Goal: Task Accomplishment & Management: Complete application form

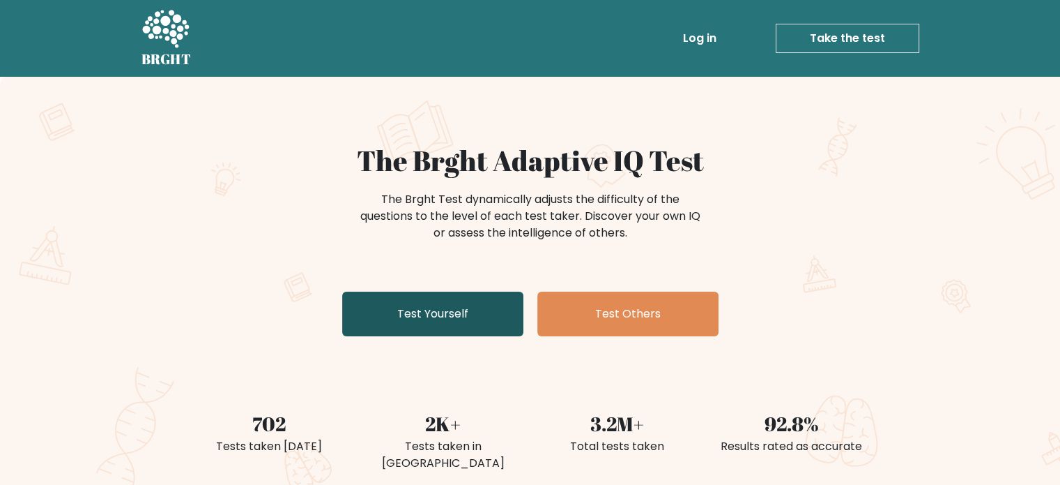
click at [496, 320] on link "Test Yourself" at bounding box center [432, 313] width 181 height 45
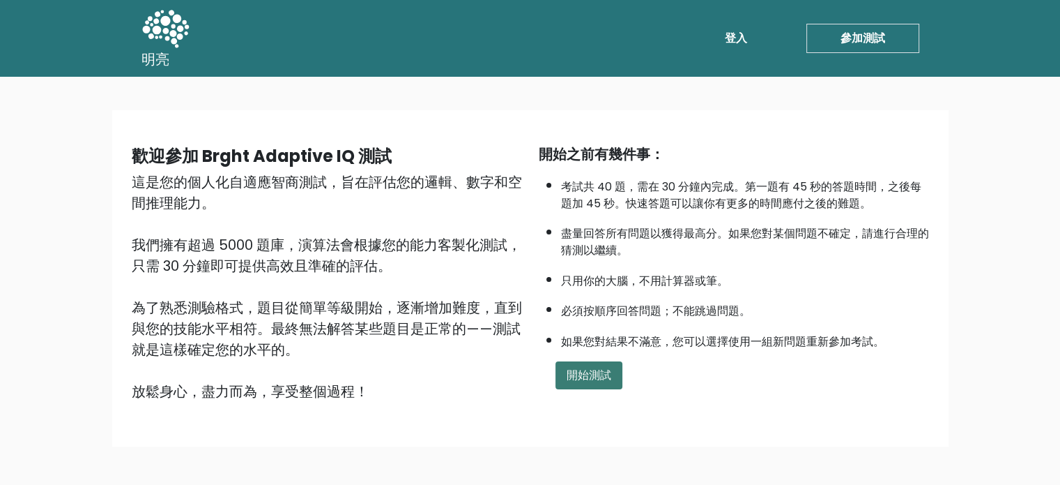
click at [588, 367] on font "開始測試" at bounding box center [589, 375] width 45 height 16
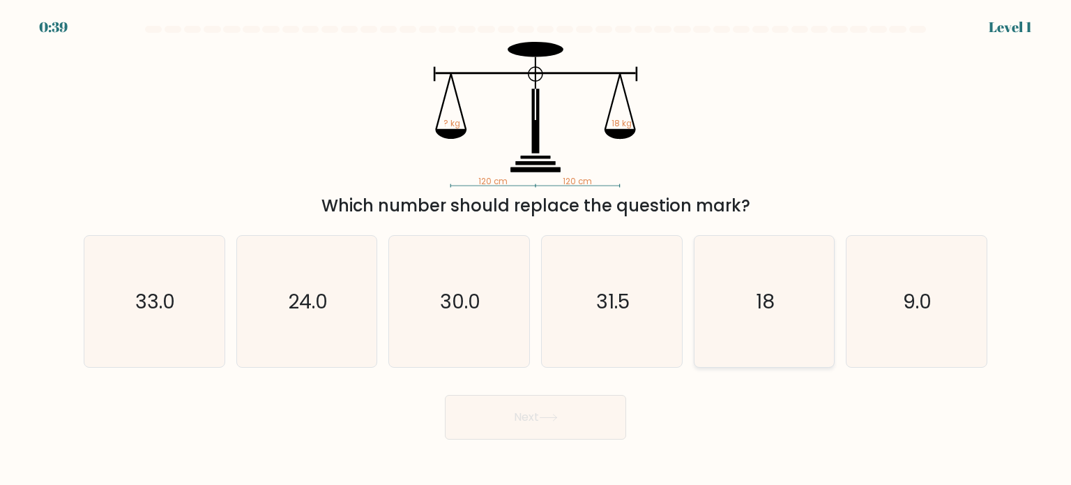
click at [786, 264] on icon "18" at bounding box center [764, 301] width 131 height 131
click at [536, 250] on input "e. 18" at bounding box center [535, 246] width 1 height 7
radio input "true"
click at [586, 414] on button "Next" at bounding box center [535, 417] width 181 height 45
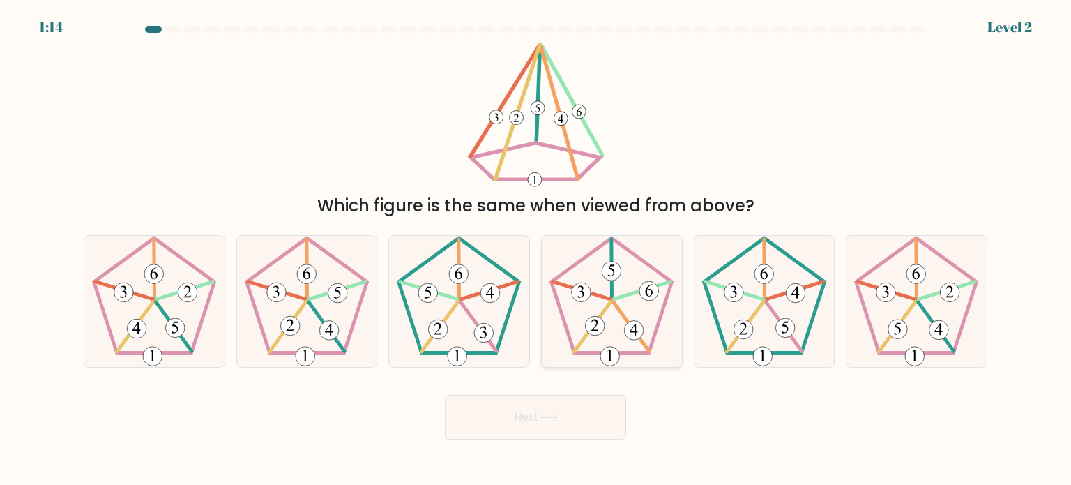
click at [596, 317] on 752 at bounding box center [596, 326] width 20 height 20
click at [536, 250] on input "d." at bounding box center [535, 246] width 1 height 7
radio input "true"
click at [537, 410] on button "Next" at bounding box center [535, 417] width 181 height 45
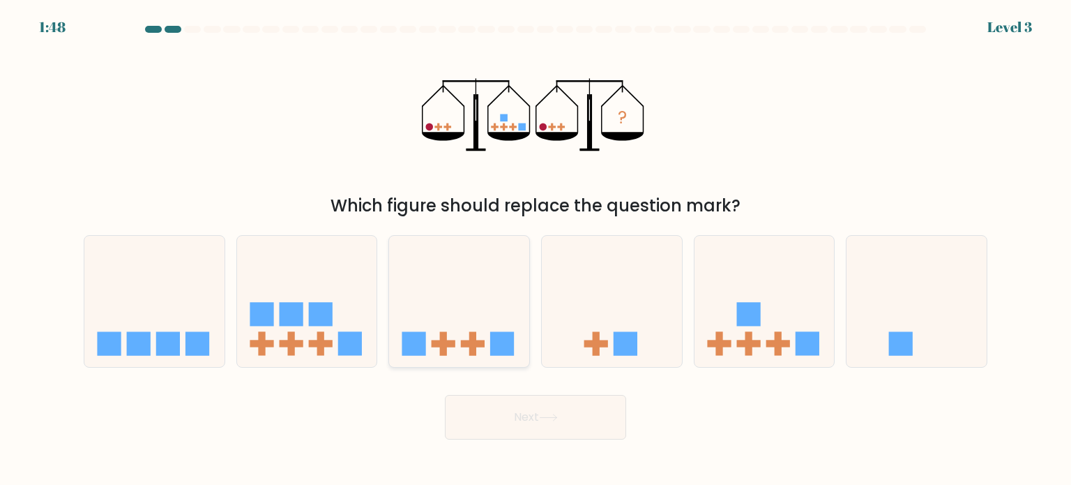
click at [469, 317] on icon at bounding box center [459, 301] width 140 height 116
click at [535, 250] on input "c." at bounding box center [535, 246] width 1 height 7
radio input "true"
click at [528, 432] on button "Next" at bounding box center [535, 417] width 181 height 45
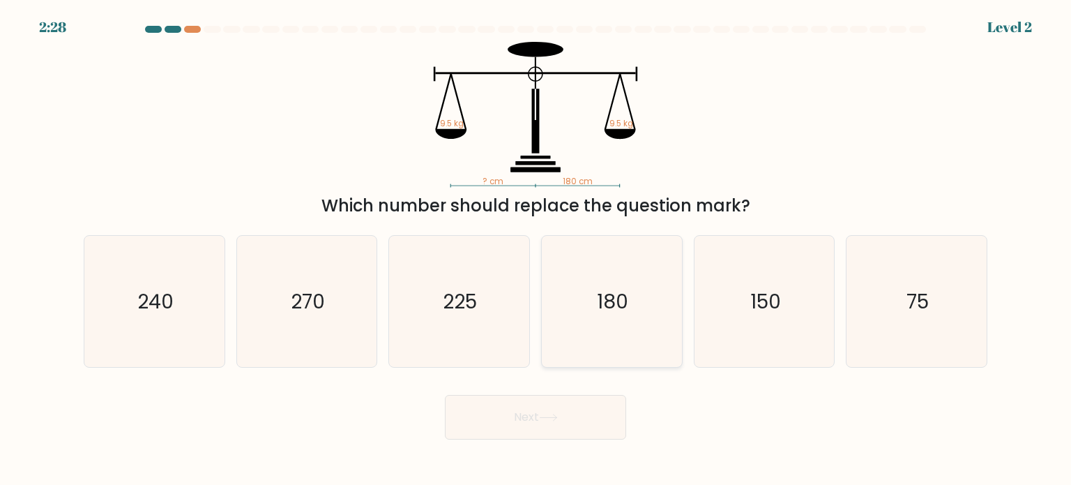
click at [620, 270] on icon "180" at bounding box center [611, 301] width 131 height 131
click at [536, 250] on input "d. 180" at bounding box center [535, 246] width 1 height 7
radio input "true"
click at [591, 415] on button "Next" at bounding box center [535, 417] width 181 height 45
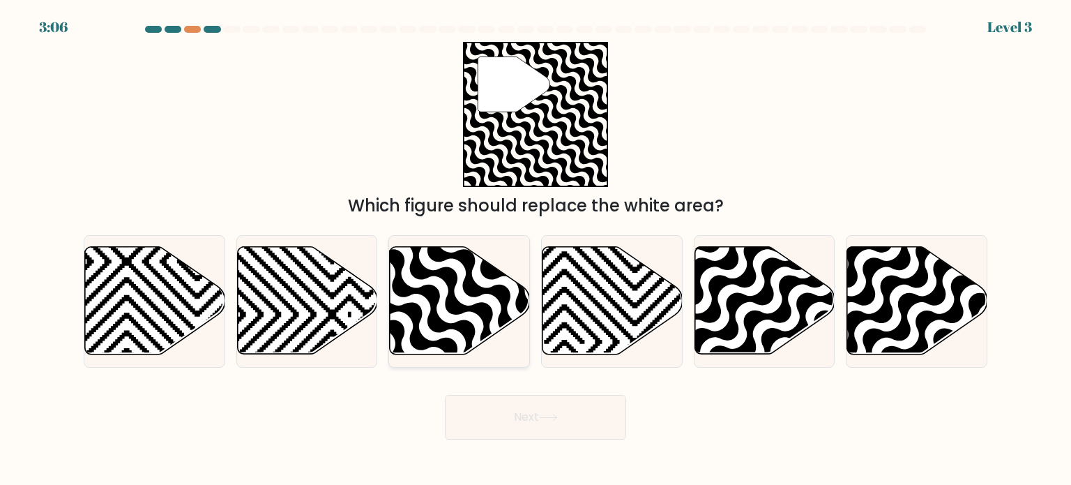
click at [469, 320] on icon at bounding box center [460, 300] width 140 height 107
click at [535, 250] on input "c." at bounding box center [535, 246] width 1 height 7
radio input "true"
click at [489, 404] on button "Next" at bounding box center [535, 417] width 181 height 45
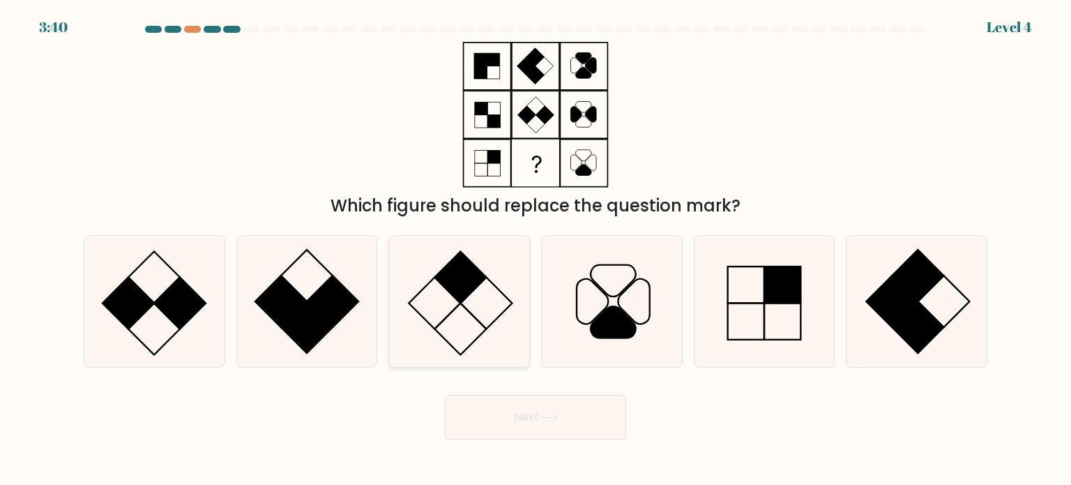
click at [448, 326] on icon at bounding box center [458, 301] width 131 height 131
click at [535, 250] on input "c." at bounding box center [535, 246] width 1 height 7
radio input "true"
click at [531, 419] on button "Next" at bounding box center [535, 417] width 181 height 45
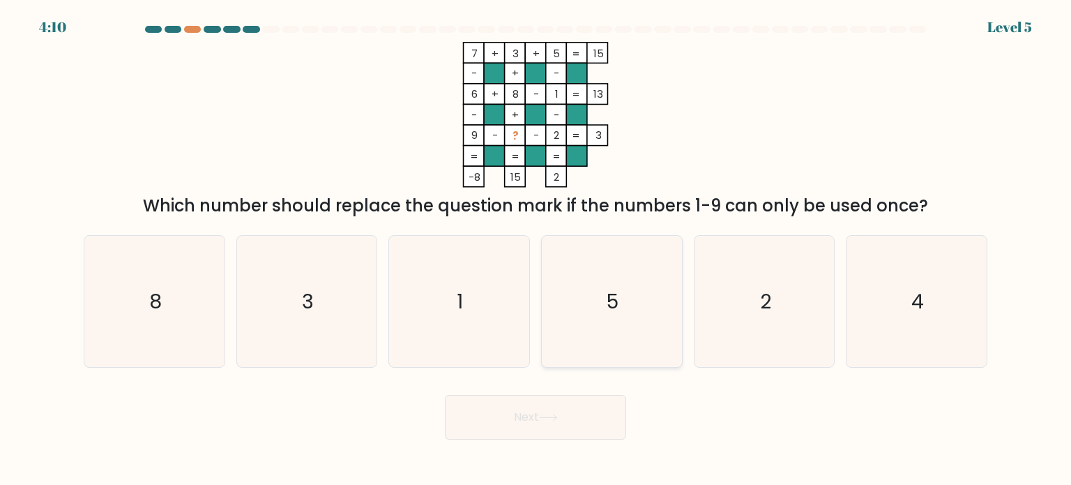
click at [609, 300] on text "5" at bounding box center [613, 301] width 12 height 28
click at [536, 250] on input "d. 5" at bounding box center [535, 246] width 1 height 7
radio input "true"
click at [935, 274] on icon "4" at bounding box center [916, 301] width 131 height 131
click at [536, 250] on input "f. 4" at bounding box center [535, 246] width 1 height 7
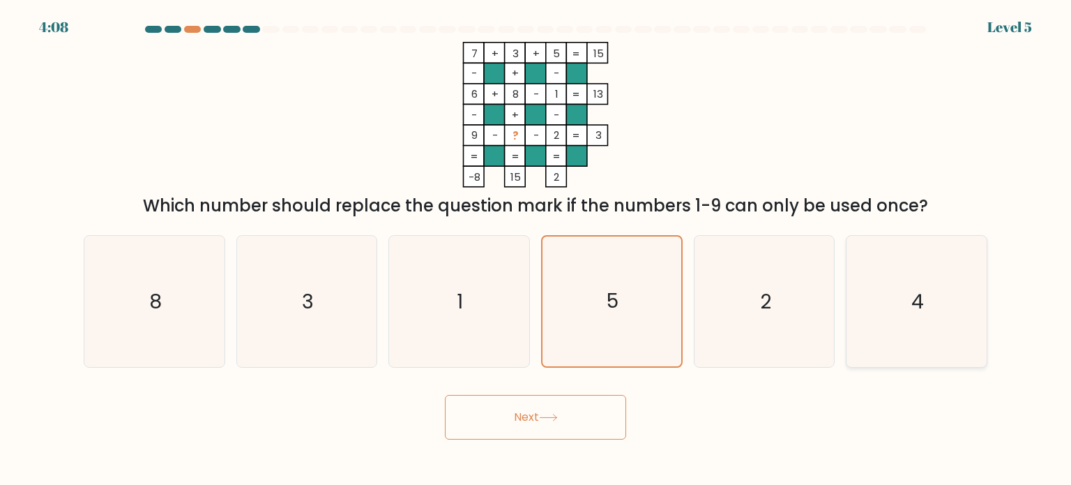
radio input "true"
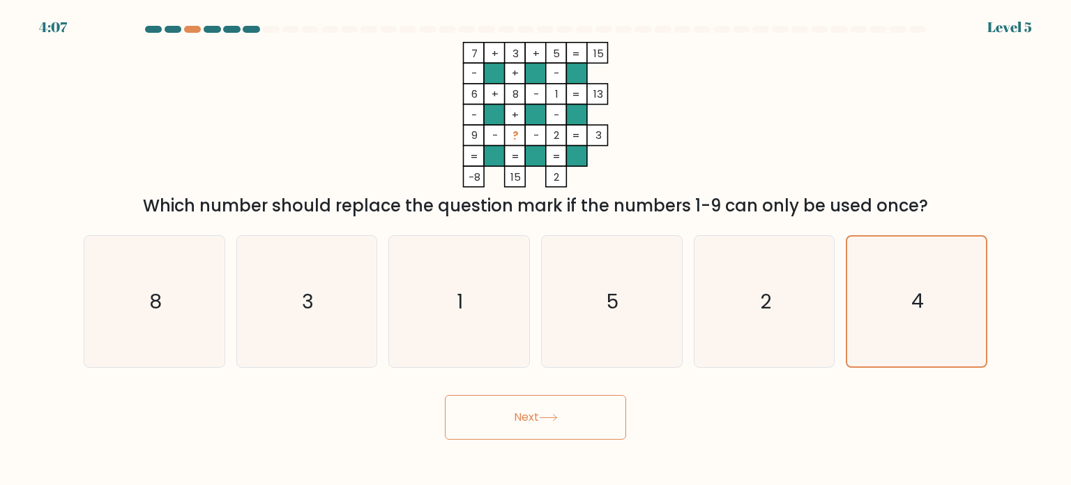
click at [573, 410] on button "Next" at bounding box center [535, 417] width 181 height 45
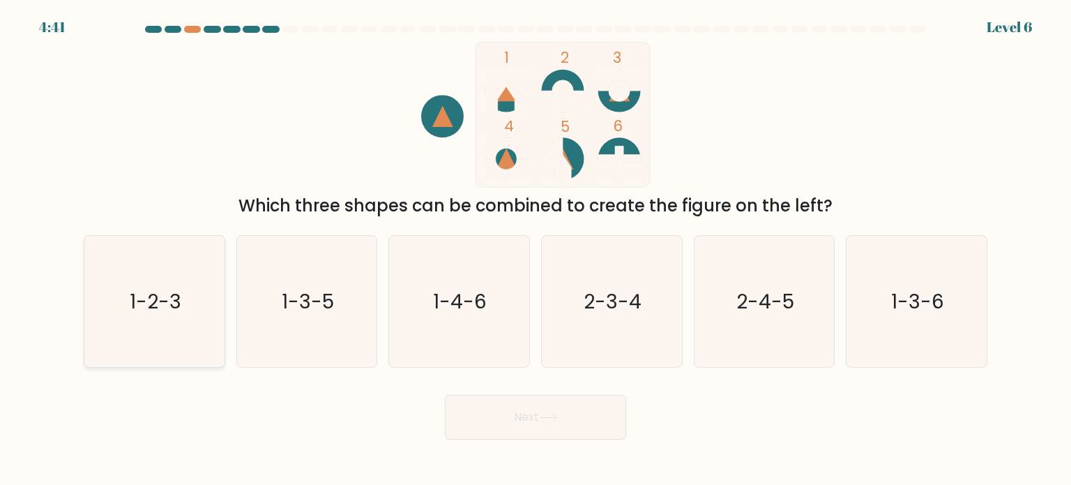
click at [187, 331] on icon "1-2-3" at bounding box center [154, 301] width 131 height 131
click at [535, 250] on input "a. 1-2-3" at bounding box center [535, 246] width 1 height 7
radio input "true"
click at [500, 413] on button "Next" at bounding box center [535, 417] width 181 height 45
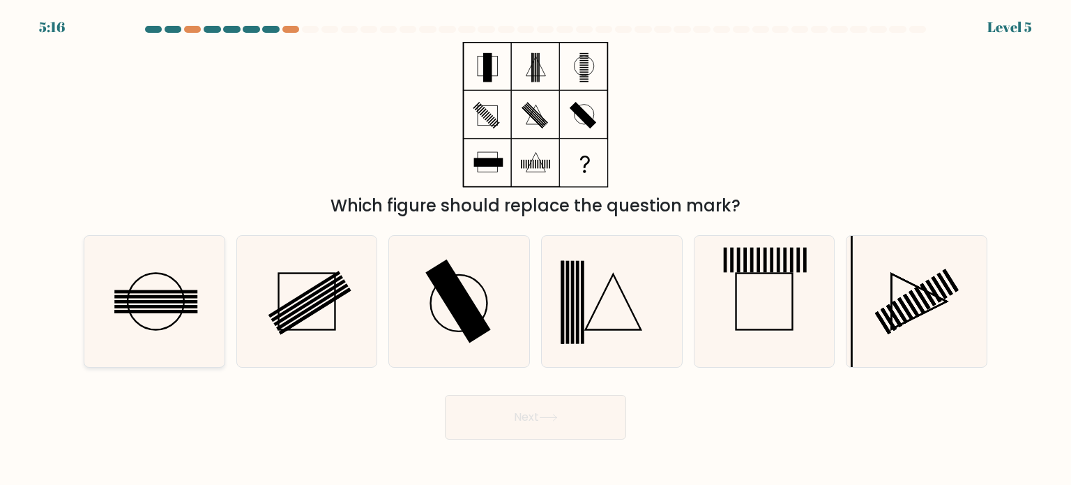
click at [164, 298] on icon at bounding box center [154, 301] width 131 height 131
click at [535, 250] on input "a." at bounding box center [535, 246] width 1 height 7
radio input "true"
click at [129, 318] on icon at bounding box center [154, 301] width 130 height 130
click at [535, 250] on input "a." at bounding box center [535, 246] width 1 height 7
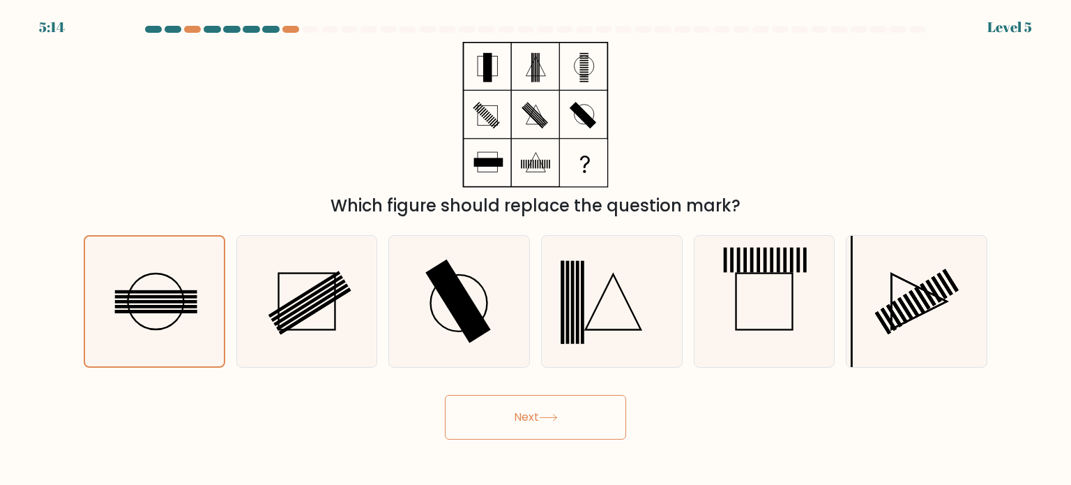
click at [531, 433] on button "Next" at bounding box center [535, 417] width 181 height 45
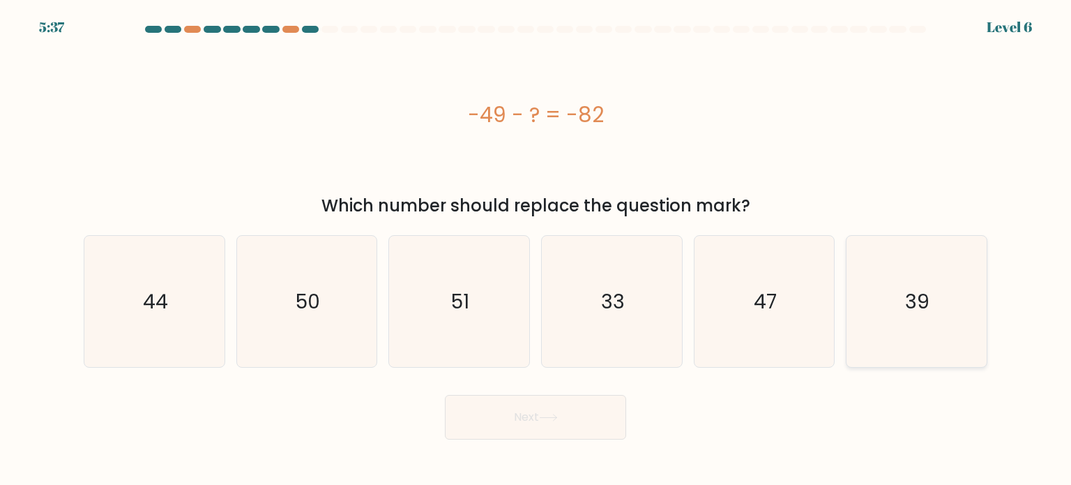
click at [892, 305] on icon "39" at bounding box center [916, 301] width 131 height 131
click at [536, 250] on input "f. 39" at bounding box center [535, 246] width 1 height 7
radio input "true"
click at [604, 424] on button "Next" at bounding box center [535, 417] width 181 height 45
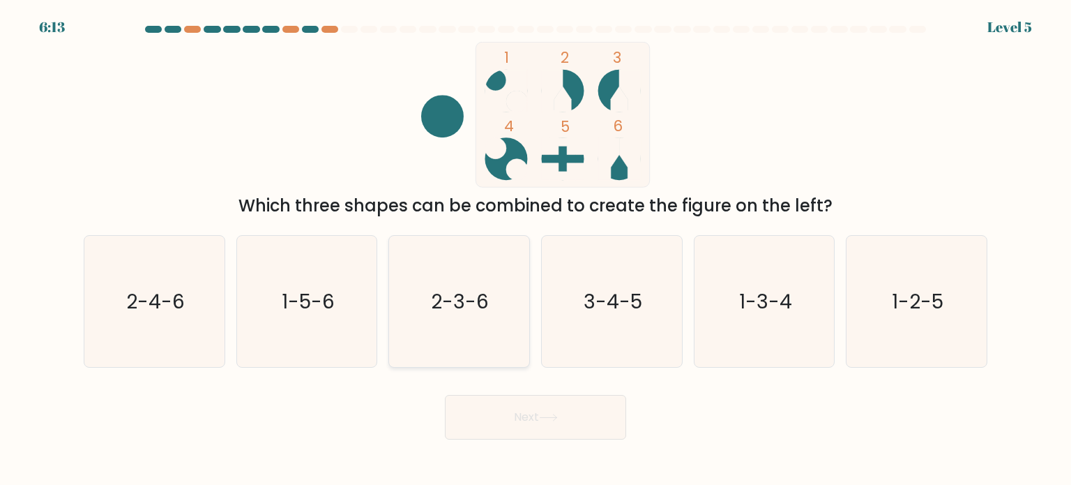
click at [491, 337] on icon "2-3-6" at bounding box center [458, 301] width 131 height 131
click at [535, 250] on input "c. 2-3-6" at bounding box center [535, 246] width 1 height 7
radio input "true"
click at [538, 438] on button "Next" at bounding box center [535, 417] width 181 height 45
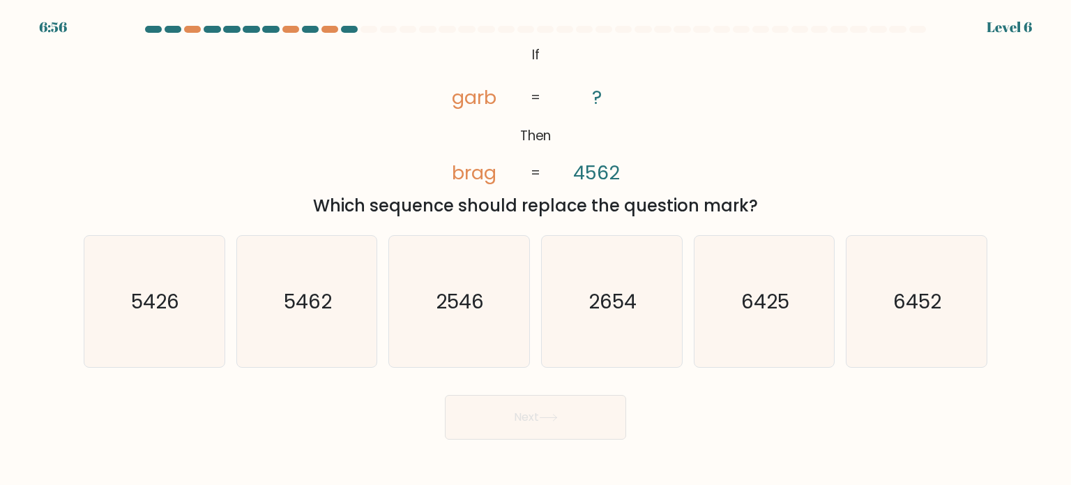
click at [538, 424] on button "Next" at bounding box center [535, 417] width 181 height 45
click at [411, 298] on icon "2546" at bounding box center [458, 301] width 131 height 131
click at [535, 250] on input "c. 2546" at bounding box center [535, 246] width 1 height 7
radio input "true"
click at [543, 456] on body "6:48 Level 6 If" at bounding box center [535, 242] width 1071 height 485
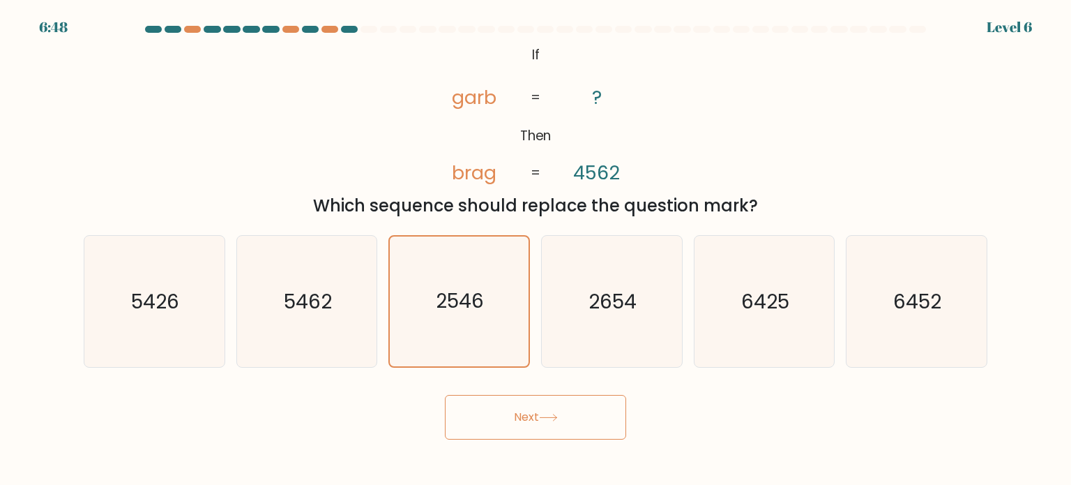
drag, startPoint x: 542, startPoint y: 447, endPoint x: 541, endPoint y: 434, distance: 12.6
click at [542, 446] on body "6:48 Level 6 If" at bounding box center [535, 242] width 1071 height 485
click at [540, 427] on button "Next" at bounding box center [535, 417] width 181 height 45
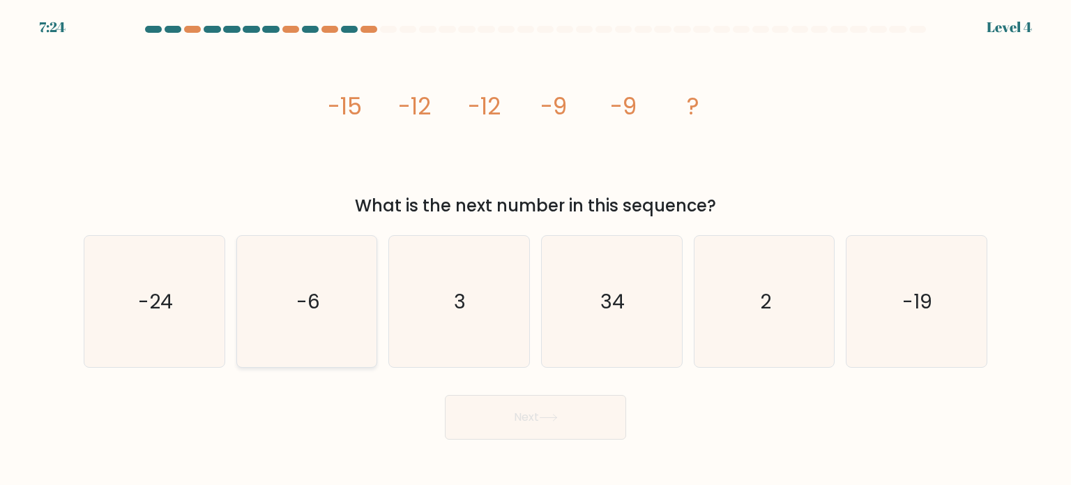
drag, startPoint x: 344, startPoint y: 322, endPoint x: 357, endPoint y: 330, distance: 15.1
click at [344, 322] on icon "-6" at bounding box center [306, 301] width 131 height 131
click at [535, 250] on input "b. -6" at bounding box center [535, 246] width 1 height 7
radio input "true"
click at [499, 420] on button "Next" at bounding box center [535, 417] width 181 height 45
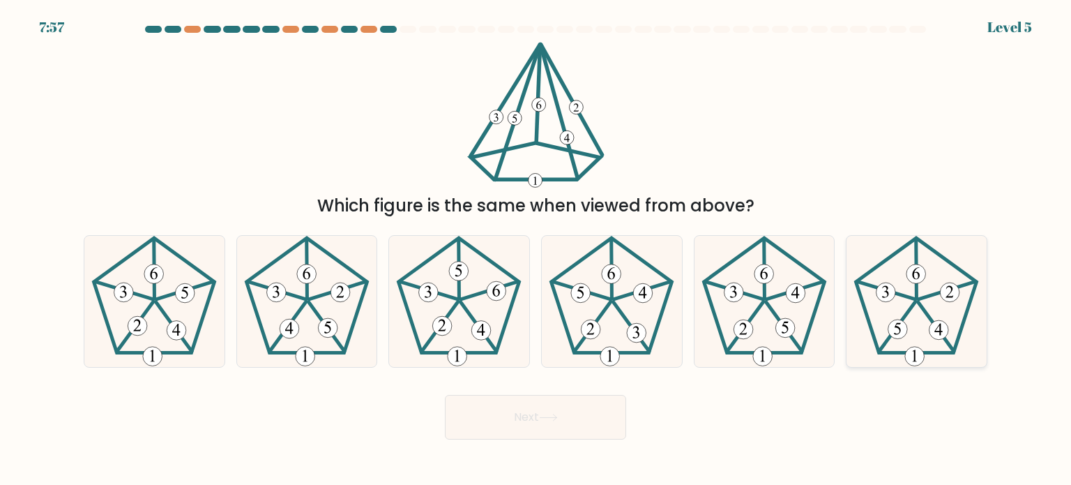
drag, startPoint x: 910, startPoint y: 323, endPoint x: 881, endPoint y: 324, distance: 28.6
click at [909, 323] on icon at bounding box center [916, 301] width 131 height 131
click at [536, 250] on input "f." at bounding box center [535, 246] width 1 height 7
radio input "true"
click at [540, 414] on button "Next" at bounding box center [535, 417] width 181 height 45
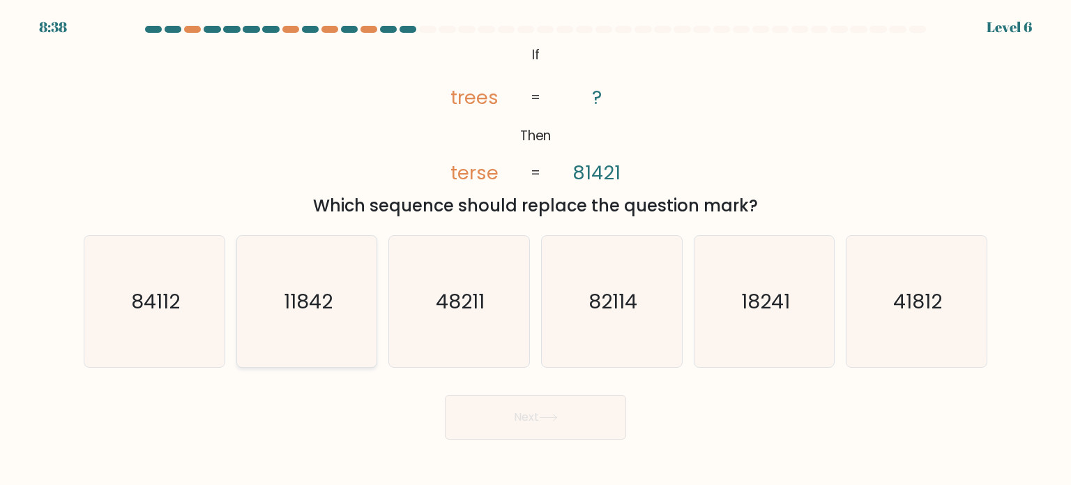
click at [345, 297] on icon "11842" at bounding box center [306, 301] width 131 height 131
click at [535, 250] on input "b. 11842" at bounding box center [535, 246] width 1 height 7
radio input "true"
click at [510, 420] on button "Next" at bounding box center [535, 417] width 181 height 45
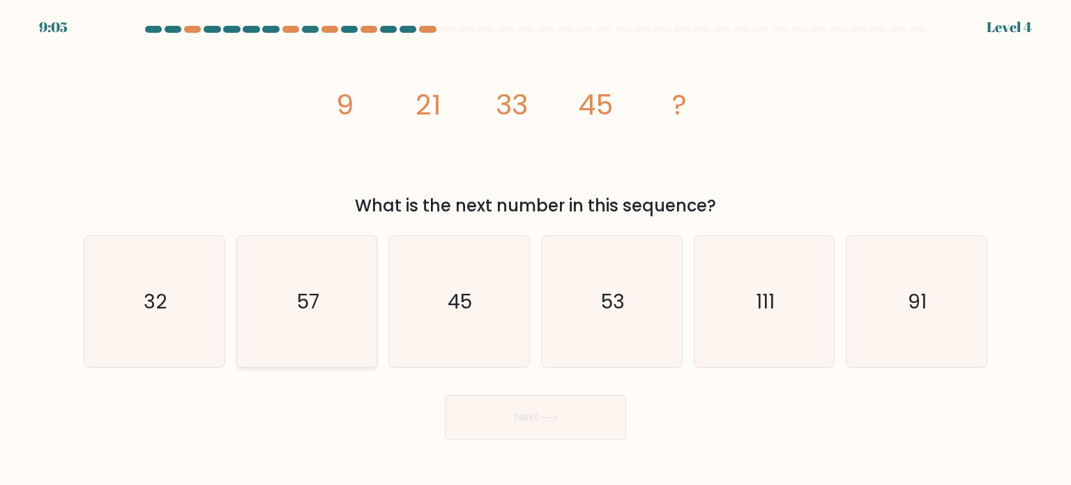
click at [311, 305] on text "57" at bounding box center [308, 301] width 22 height 28
click at [535, 250] on input "b. 57" at bounding box center [535, 246] width 1 height 7
radio input "true"
click at [533, 401] on button "Next" at bounding box center [535, 417] width 181 height 45
click at [533, 444] on body "9:04 Level 4" at bounding box center [535, 242] width 1071 height 485
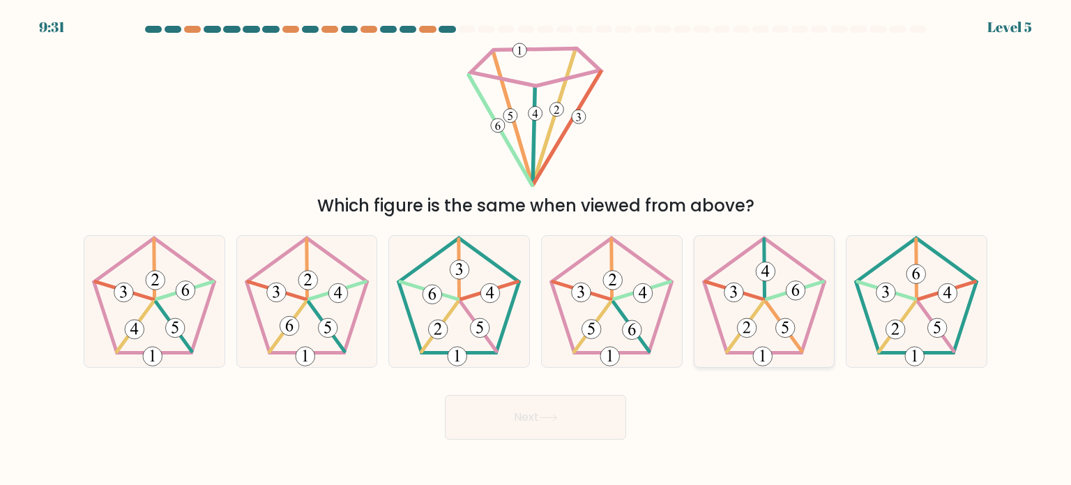
click at [781, 292] on icon at bounding box center [764, 301] width 131 height 131
click at [536, 250] on input "e." at bounding box center [535, 246] width 1 height 7
radio input "true"
click at [579, 420] on button "Next" at bounding box center [535, 417] width 181 height 45
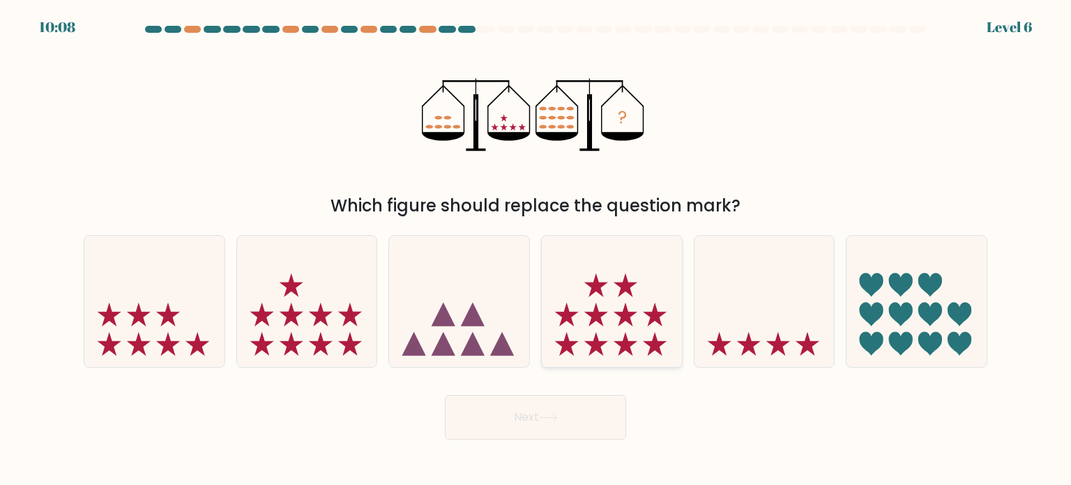
click at [586, 312] on icon at bounding box center [612, 301] width 140 height 116
click at [536, 250] on input "d." at bounding box center [535, 246] width 1 height 7
radio input "true"
click at [512, 418] on button "Next" at bounding box center [535, 417] width 181 height 45
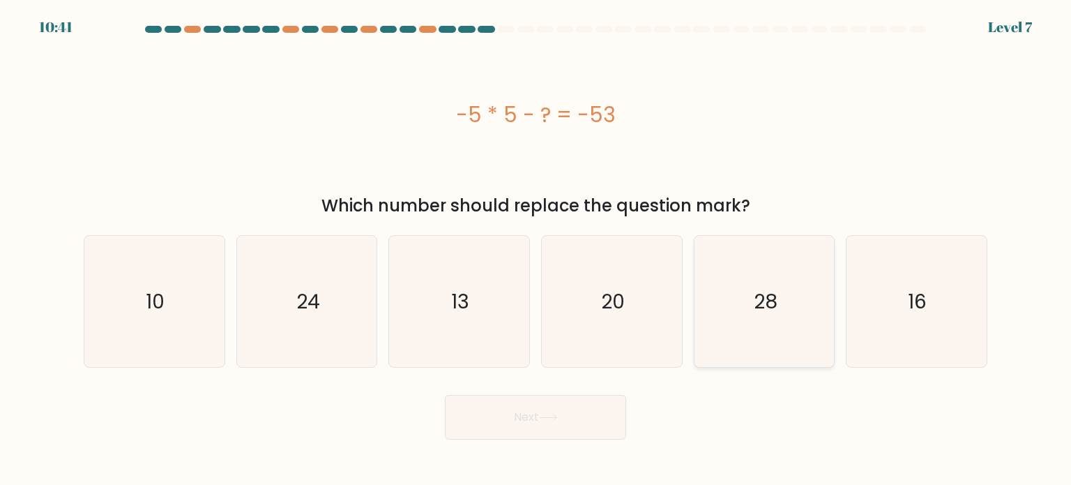
click at [733, 344] on icon "28" at bounding box center [764, 301] width 131 height 131
click at [536, 250] on input "e. 28" at bounding box center [535, 246] width 1 height 7
radio input "true"
click at [547, 430] on button "Next" at bounding box center [535, 417] width 181 height 45
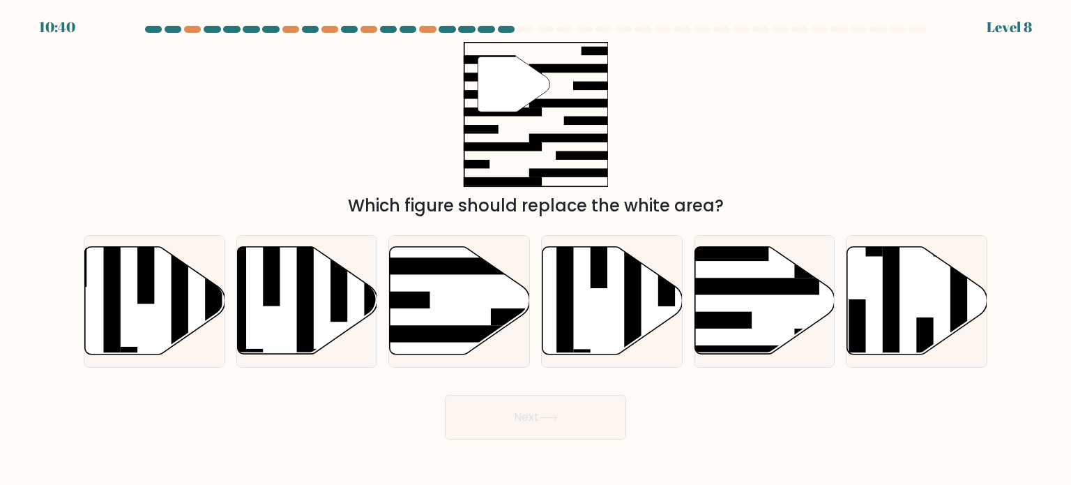
click at [524, 396] on button "Next" at bounding box center [535, 417] width 181 height 45
drag, startPoint x: 785, startPoint y: 271, endPoint x: 772, endPoint y: 245, distance: 29.3
click at [784, 271] on icon at bounding box center [764, 300] width 140 height 107
click at [536, 250] on input "e." at bounding box center [535, 246] width 1 height 7
radio input "true"
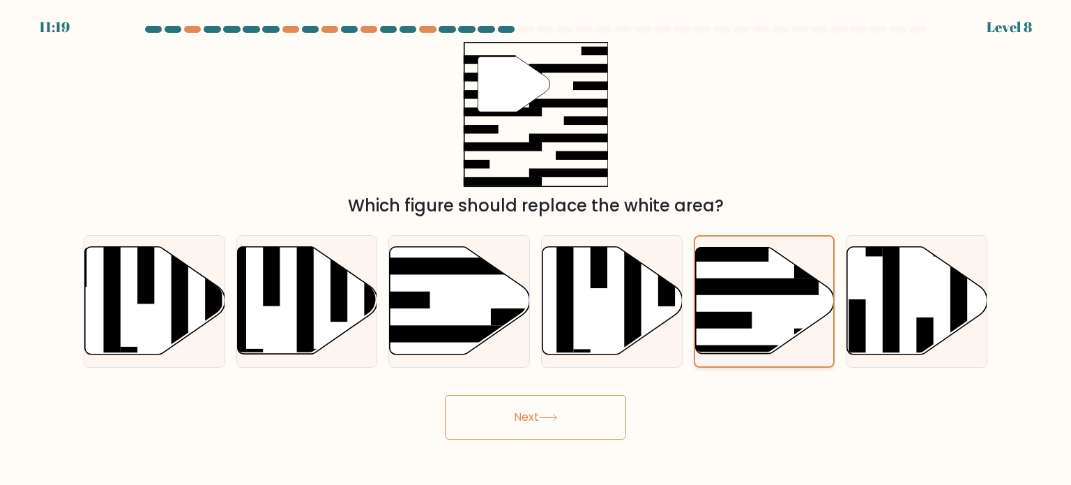
click at [749, 293] on rect at bounding box center [743, 286] width 151 height 17
click at [536, 250] on input "e." at bounding box center [535, 246] width 1 height 7
click at [607, 430] on button "Next" at bounding box center [535, 417] width 181 height 45
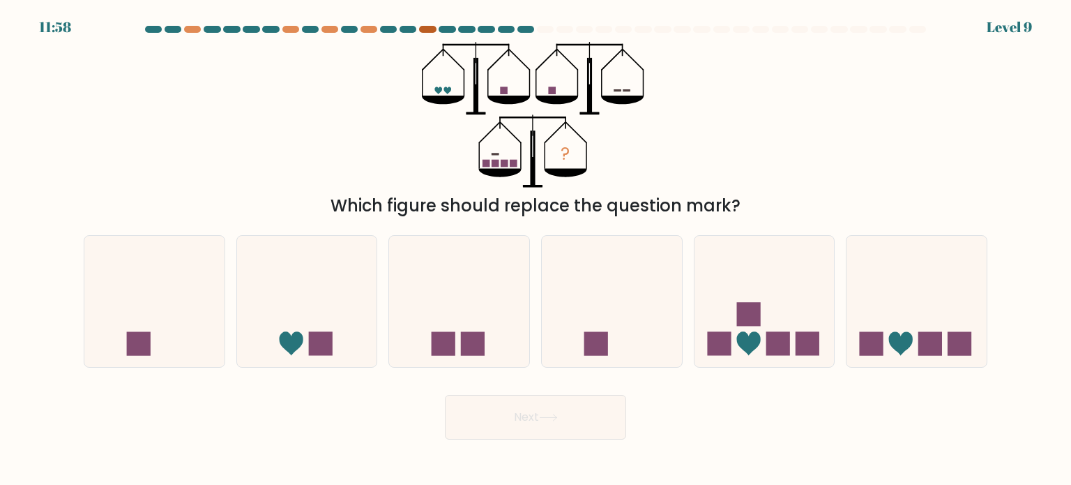
click at [427, 27] on div at bounding box center [427, 29] width 17 height 7
click at [775, 328] on icon at bounding box center [764, 301] width 140 height 116
click at [536, 250] on input "e." at bounding box center [535, 246] width 1 height 7
radio input "true"
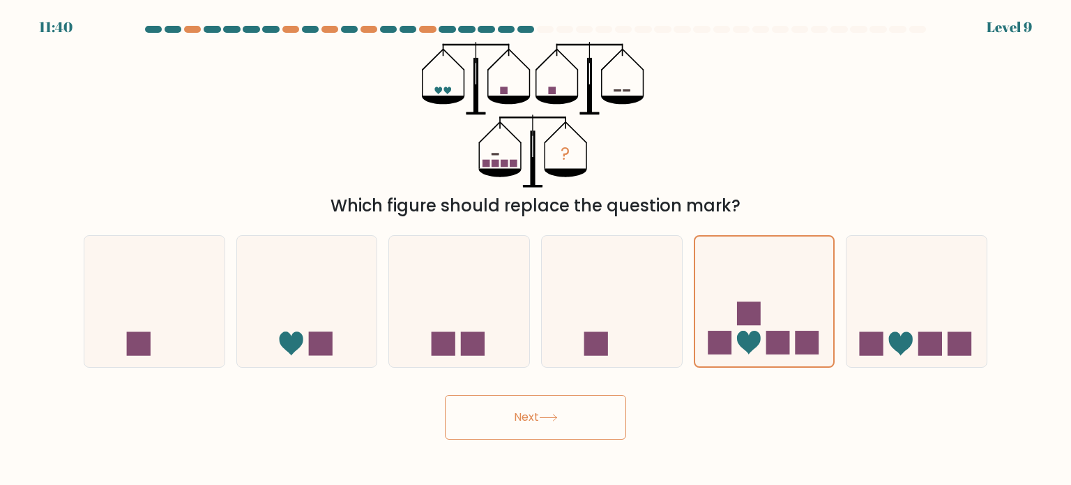
click at [520, 404] on button "Next" at bounding box center [535, 417] width 181 height 45
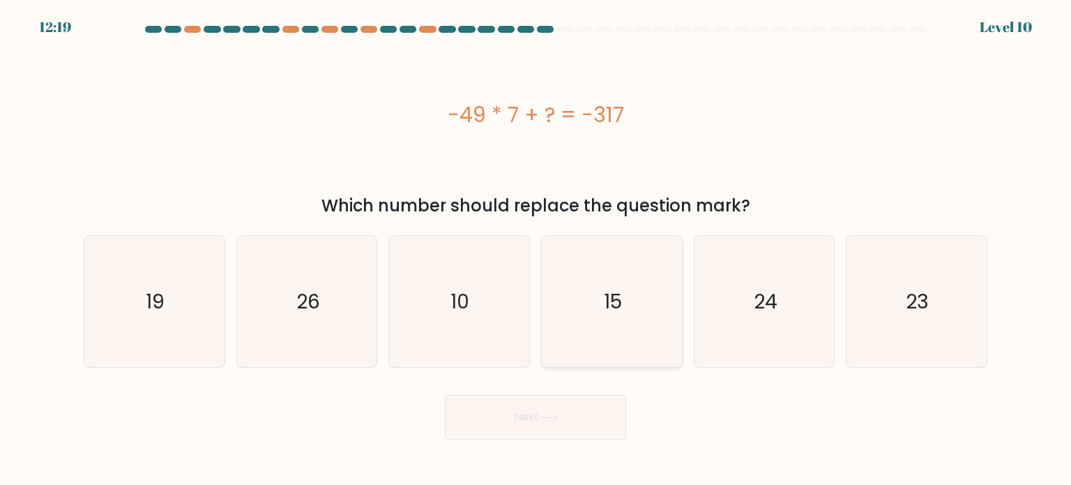
click at [625, 332] on icon "15" at bounding box center [611, 301] width 131 height 131
click at [536, 250] on input "d. 15" at bounding box center [535, 246] width 1 height 7
radio input "true"
click at [565, 426] on button "Next" at bounding box center [535, 417] width 181 height 45
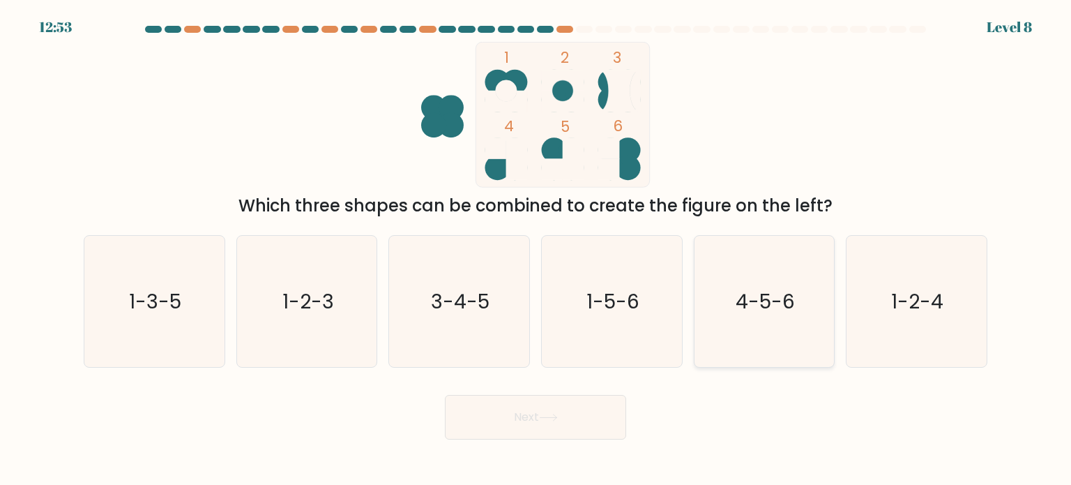
drag, startPoint x: 808, startPoint y: 315, endPoint x: 746, endPoint y: 362, distance: 77.7
click at [807, 315] on icon "4-5-6" at bounding box center [764, 301] width 131 height 131
click at [536, 250] on input "e. 4-5-6" at bounding box center [535, 246] width 1 height 7
radio input "true"
click at [592, 413] on button "Next" at bounding box center [535, 417] width 181 height 45
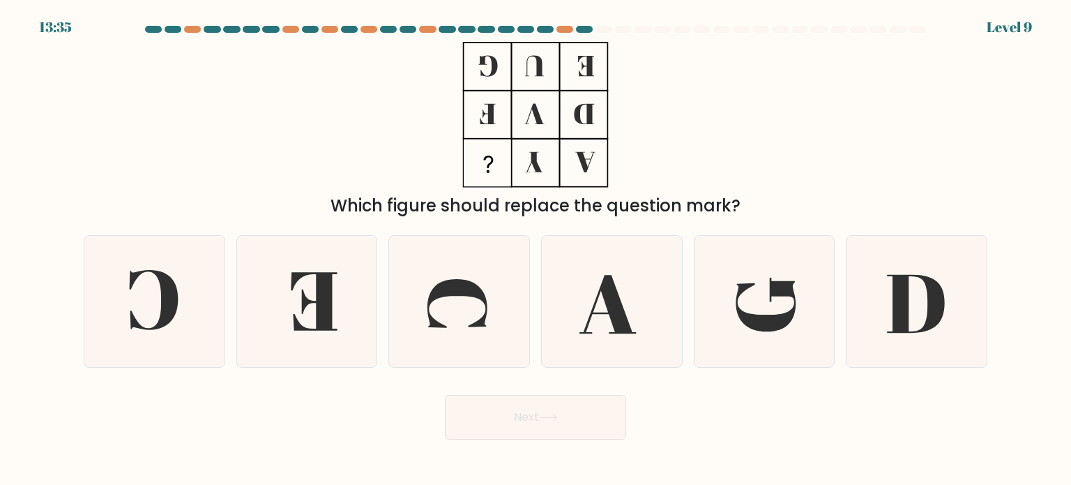
click at [570, 370] on form at bounding box center [535, 232] width 1071 height 413
click at [601, 283] on icon at bounding box center [611, 301] width 131 height 131
click at [536, 250] on input "d." at bounding box center [535, 246] width 1 height 7
radio input "true"
click at [600, 429] on button "Next" at bounding box center [535, 417] width 181 height 45
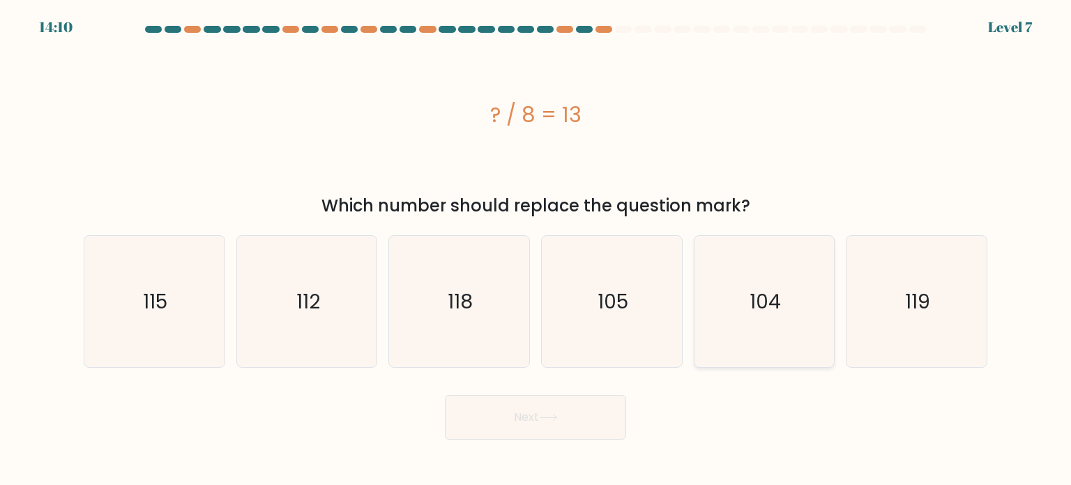
click at [733, 300] on icon "104" at bounding box center [764, 301] width 131 height 131
click at [536, 250] on input "e. 104" at bounding box center [535, 246] width 1 height 7
radio input "true"
click at [527, 421] on button "Next" at bounding box center [535, 417] width 181 height 45
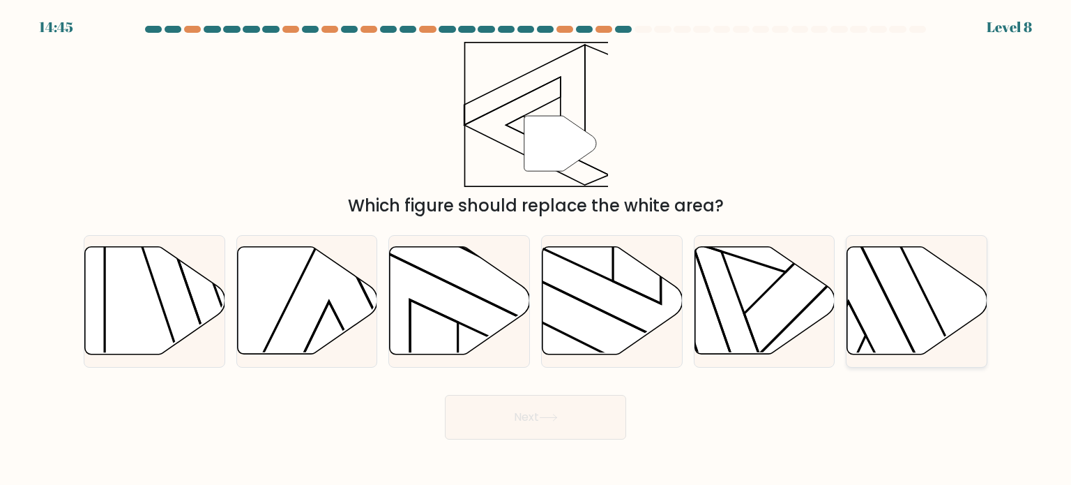
click at [877, 289] on icon at bounding box center [917, 300] width 140 height 107
click at [536, 250] on input "f." at bounding box center [535, 246] width 1 height 7
radio input "true"
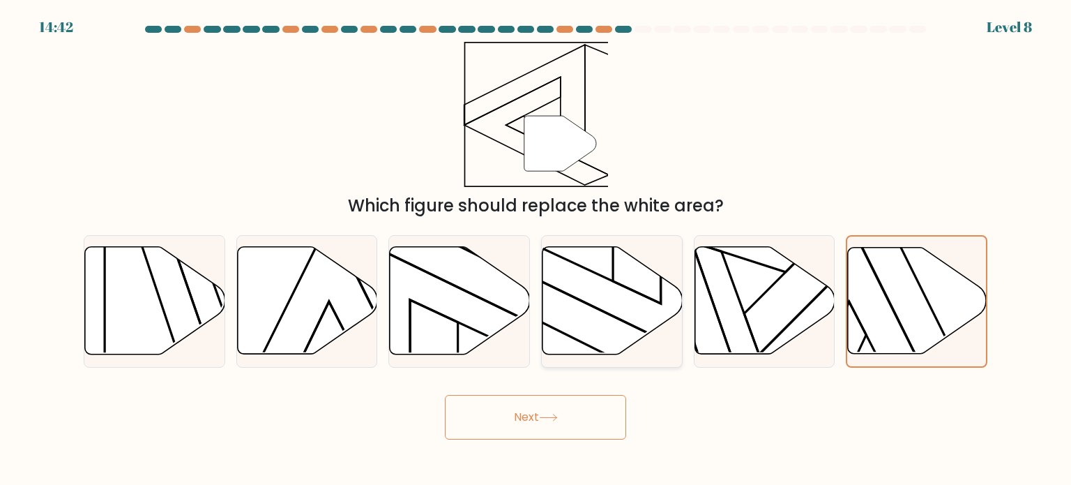
click at [607, 316] on icon at bounding box center [612, 300] width 140 height 107
click at [536, 250] on input "d." at bounding box center [535, 246] width 1 height 7
radio input "true"
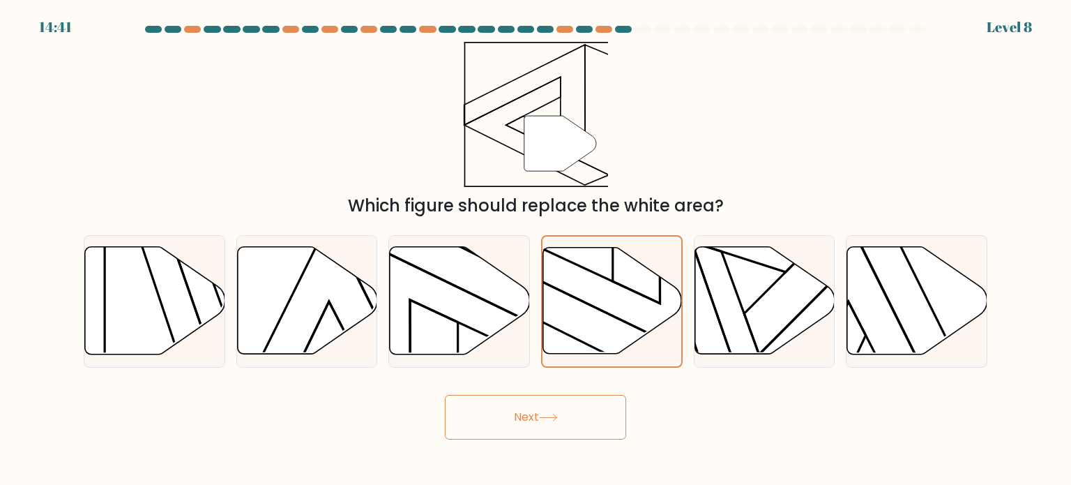
click at [552, 434] on button "Next" at bounding box center [535, 417] width 181 height 45
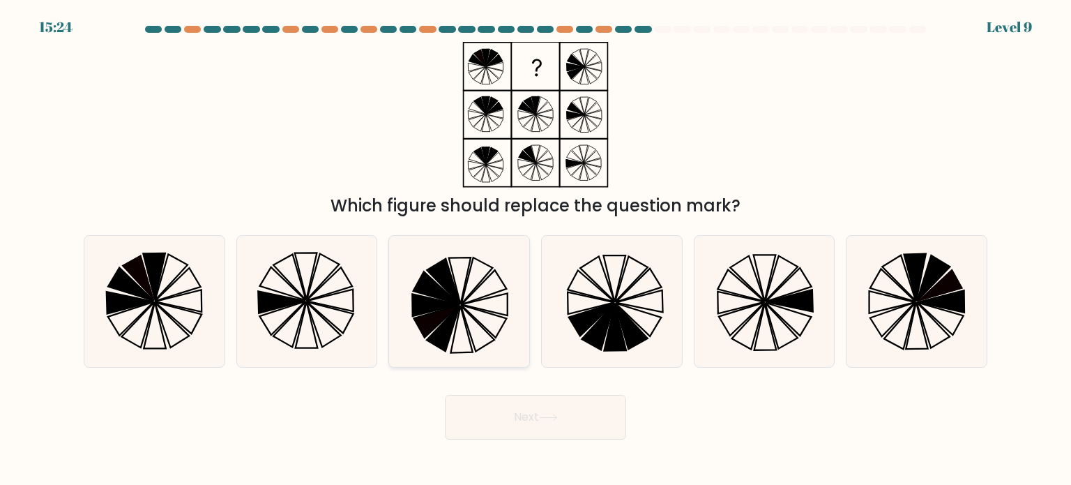
click at [503, 305] on icon at bounding box center [458, 301] width 131 height 131
click at [535, 250] on input "c." at bounding box center [535, 246] width 1 height 7
radio input "true"
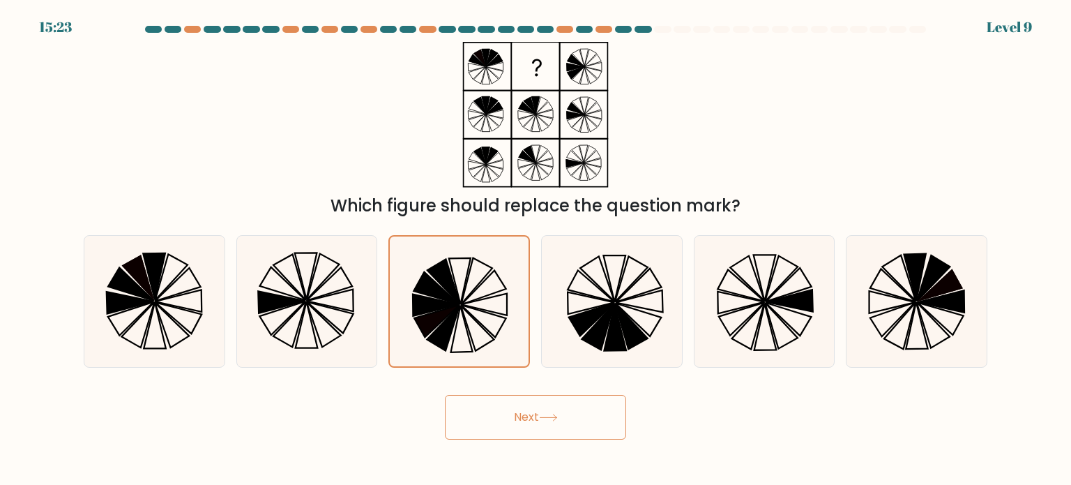
click at [571, 425] on button "Next" at bounding box center [535, 417] width 181 height 45
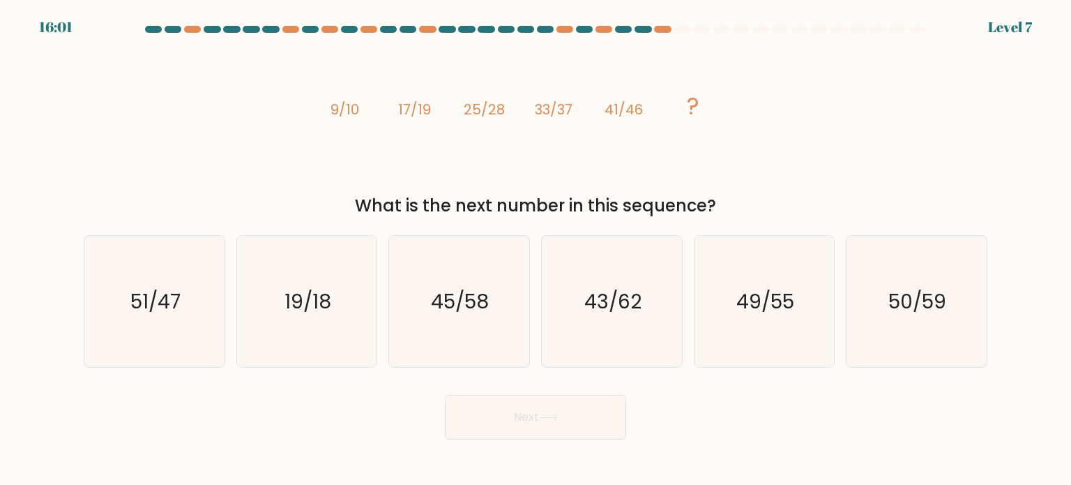
click at [547, 139] on icon "image/svg+xml 9/10 17/19 25/28 33/37 41/46 ?" at bounding box center [535, 115] width 418 height 146
click at [496, 358] on icon "45/58" at bounding box center [458, 301] width 131 height 131
click at [535, 250] on input "c. 45/58" at bounding box center [535, 246] width 1 height 7
radio input "true"
click at [561, 428] on button "Next" at bounding box center [535, 417] width 181 height 45
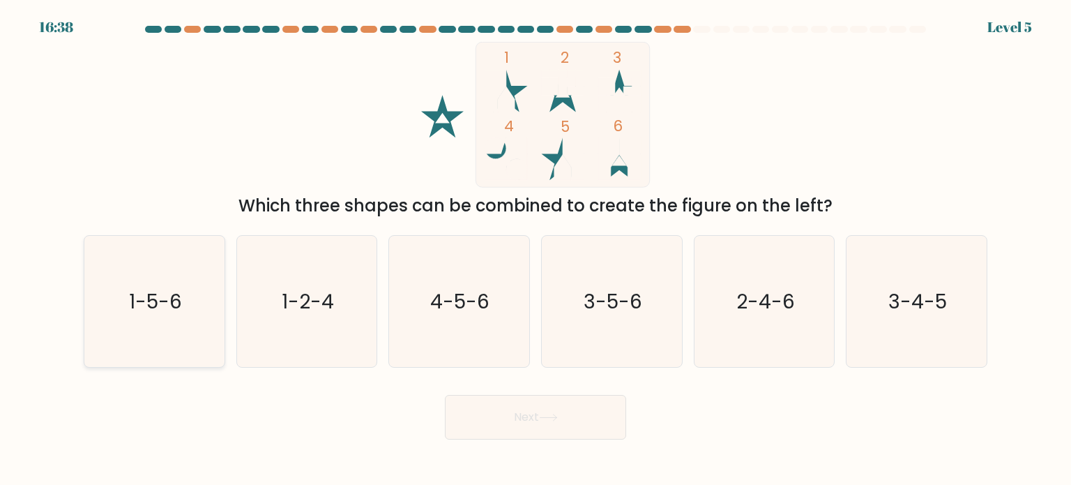
click at [192, 312] on icon "1-5-6" at bounding box center [154, 301] width 131 height 131
click at [535, 250] on input "a. 1-5-6" at bounding box center [535, 246] width 1 height 7
radio input "true"
click at [526, 447] on body "16:37 Level 5" at bounding box center [535, 242] width 1071 height 485
click at [527, 429] on button "Next" at bounding box center [535, 417] width 181 height 45
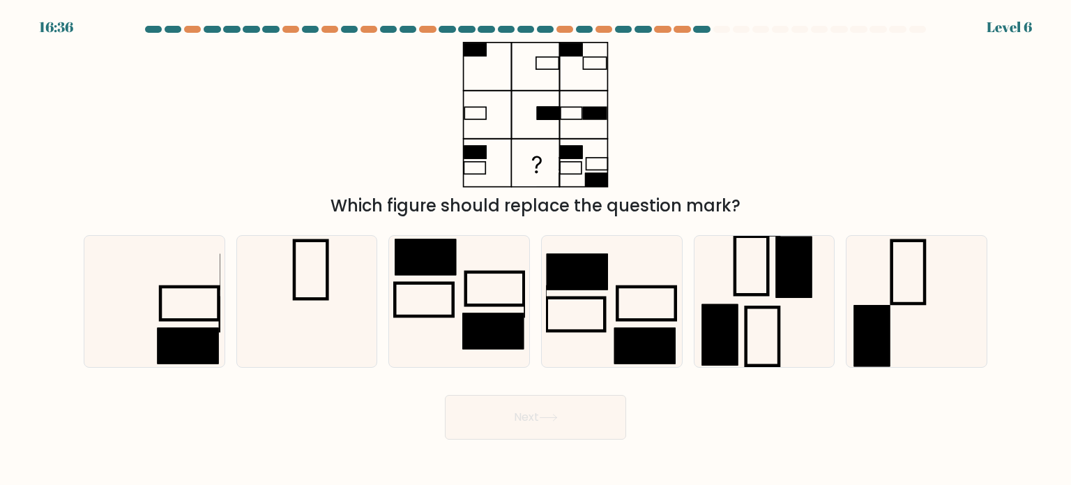
click at [527, 429] on button "Next" at bounding box center [535, 417] width 181 height 45
click at [667, 176] on div "Which figure should replace the question mark?" at bounding box center [535, 130] width 920 height 176
click at [579, 295] on icon at bounding box center [611, 301] width 131 height 131
click at [536, 250] on input "d." at bounding box center [535, 246] width 1 height 7
radio input "true"
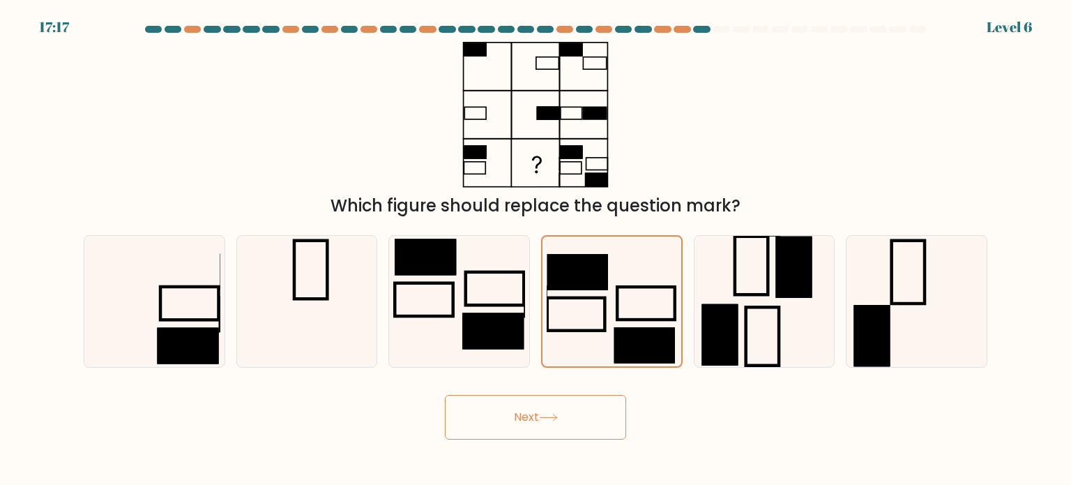
drag, startPoint x: 579, startPoint y: 295, endPoint x: 608, endPoint y: 378, distance: 88.0
click at [579, 307] on icon at bounding box center [612, 301] width 130 height 130
click at [536, 250] on input "d." at bounding box center [535, 246] width 1 height 7
click at [564, 431] on button "Next" at bounding box center [535, 417] width 181 height 45
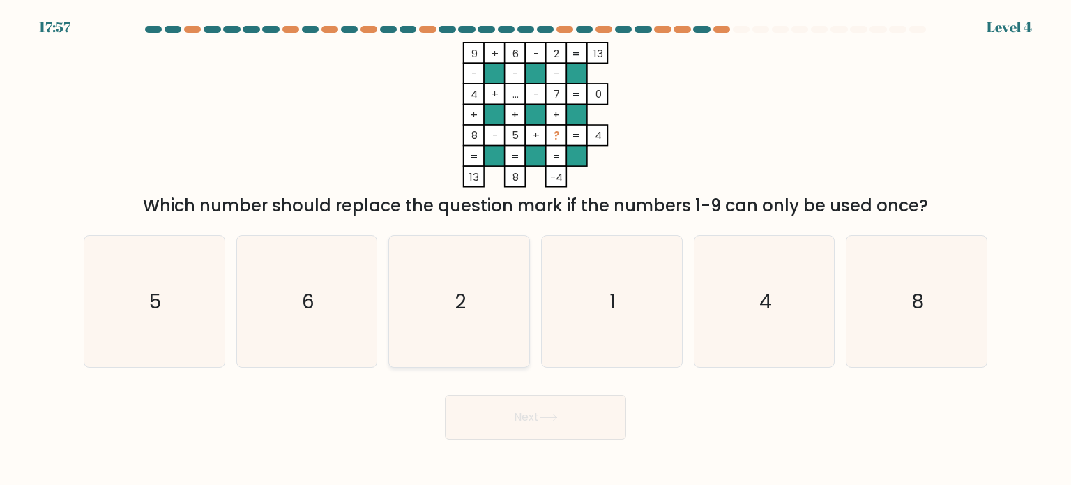
click at [487, 300] on icon "2" at bounding box center [458, 301] width 131 height 131
click at [535, 250] on input "c. 2" at bounding box center [535, 246] width 1 height 7
radio input "true"
drag, startPoint x: 487, startPoint y: 300, endPoint x: 511, endPoint y: 369, distance: 73.6
click at [487, 307] on icon "2" at bounding box center [459, 301] width 130 height 130
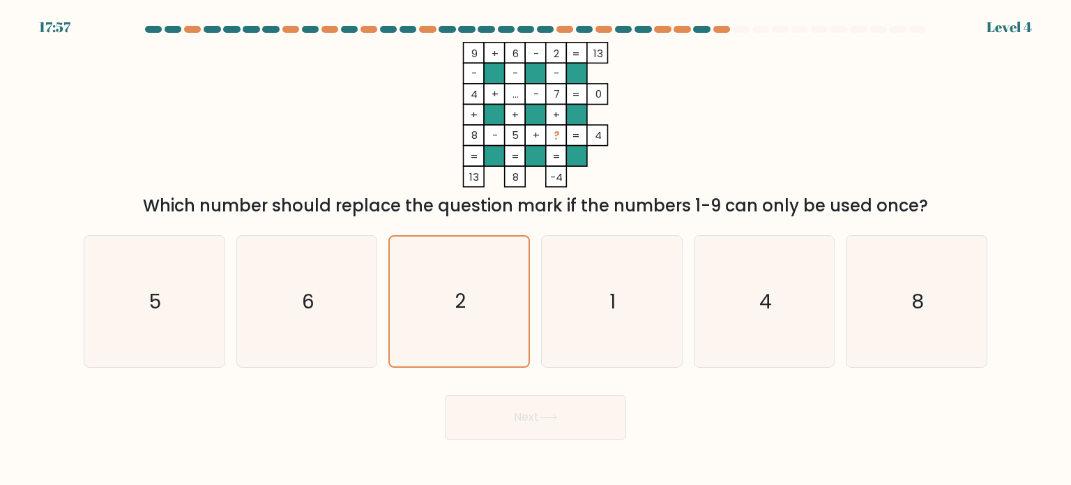
click at [535, 250] on input "c. 2" at bounding box center [535, 246] width 1 height 7
click at [511, 407] on button "Next" at bounding box center [535, 417] width 181 height 45
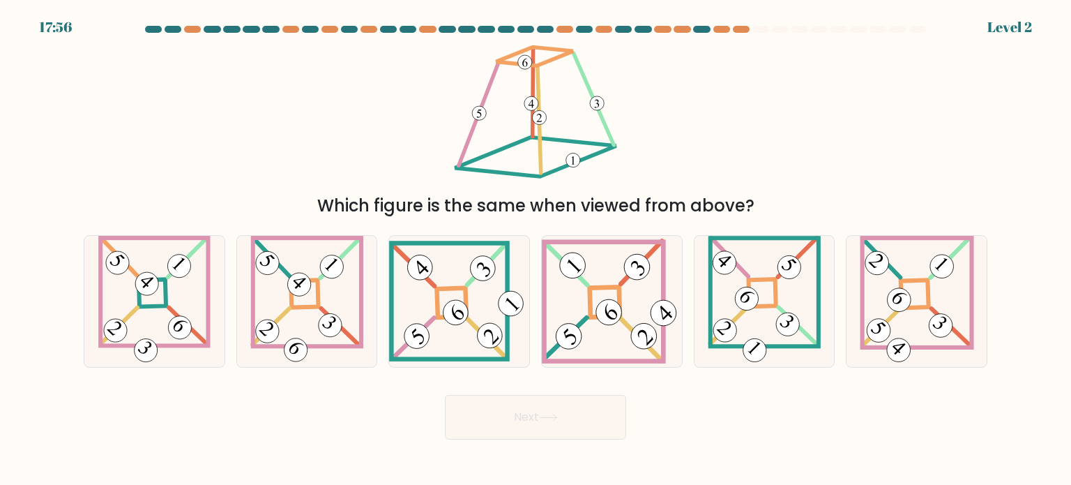
click at [510, 406] on button "Next" at bounding box center [535, 417] width 181 height 45
click at [476, 345] on icon at bounding box center [459, 301] width 140 height 121
click at [535, 250] on input "c." at bounding box center [535, 246] width 1 height 7
radio input "true"
click at [505, 435] on button "Next" at bounding box center [535, 417] width 181 height 45
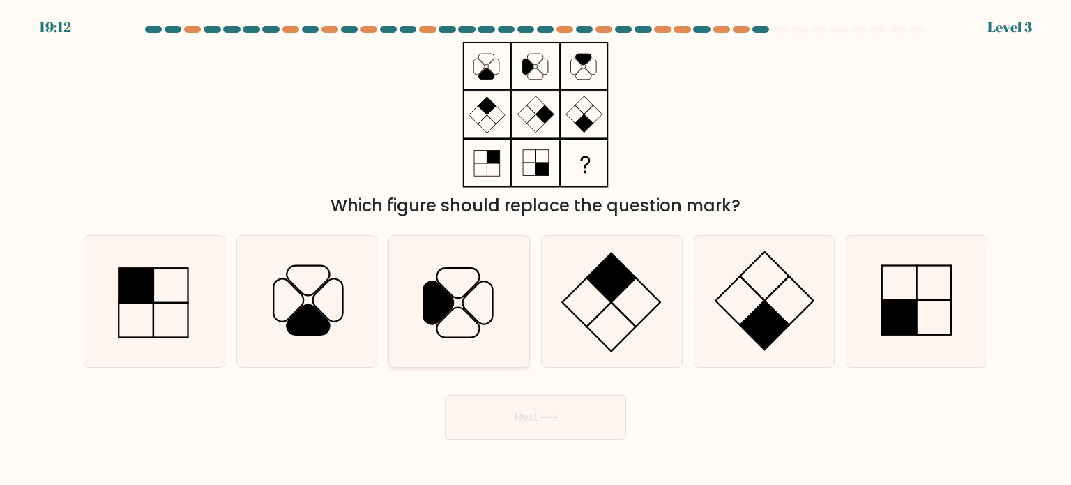
click at [439, 332] on icon at bounding box center [458, 301] width 131 height 131
click at [535, 250] on input "c." at bounding box center [535, 246] width 1 height 7
radio input "true"
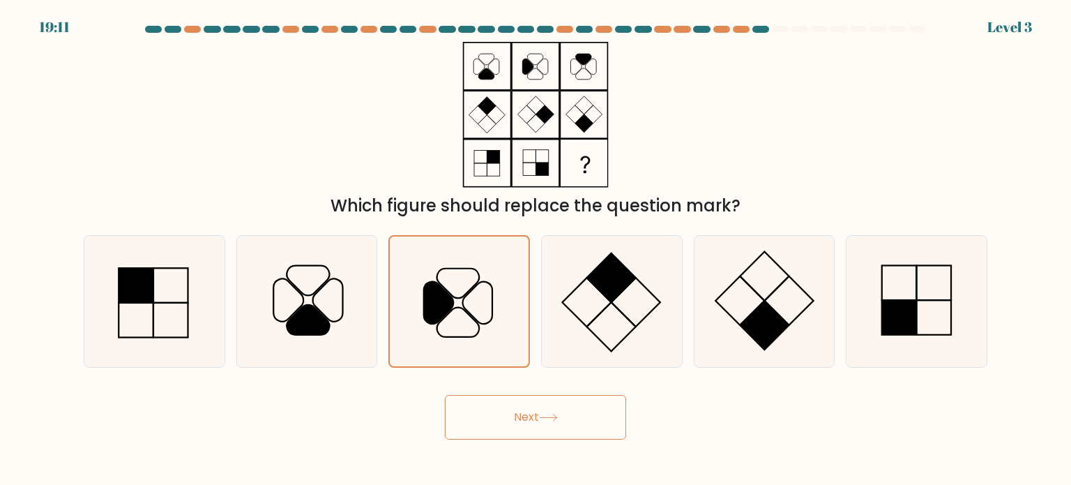
click at [494, 434] on button "Next" at bounding box center [535, 417] width 181 height 45
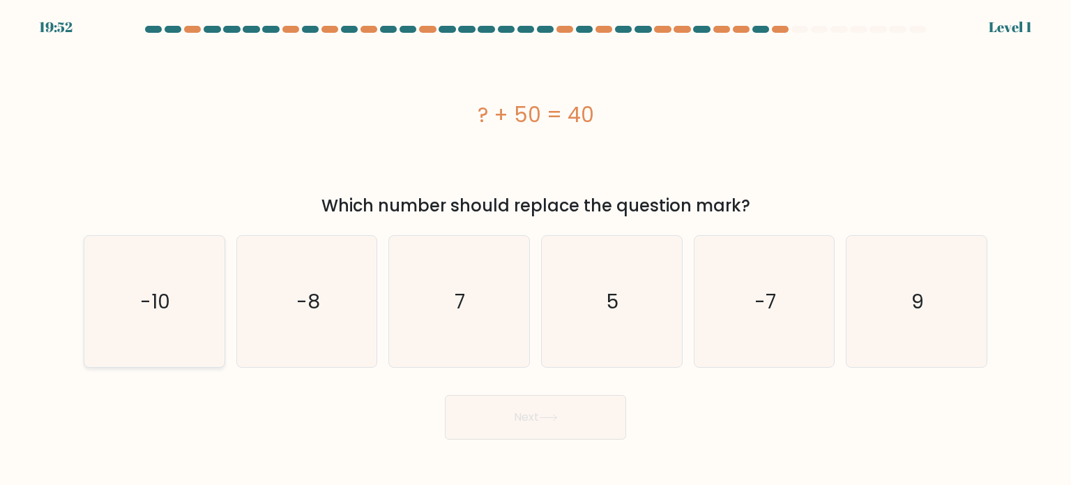
click at [181, 336] on icon "-10" at bounding box center [154, 301] width 131 height 131
click at [535, 250] on input "a. -10" at bounding box center [535, 246] width 1 height 7
radio input "true"
click at [519, 432] on button "Next" at bounding box center [535, 417] width 181 height 45
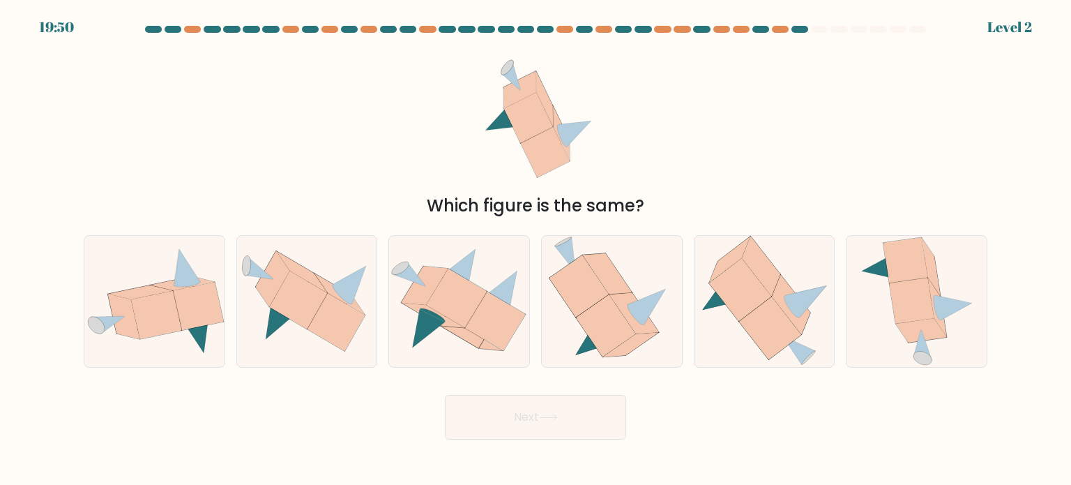
click at [518, 422] on button "Next" at bounding box center [535, 417] width 181 height 45
click at [298, 294] on icon at bounding box center [298, 300] width 58 height 58
click at [535, 250] on input "b." at bounding box center [535, 246] width 1 height 7
radio input "true"
click at [574, 420] on button "Next" at bounding box center [535, 417] width 181 height 45
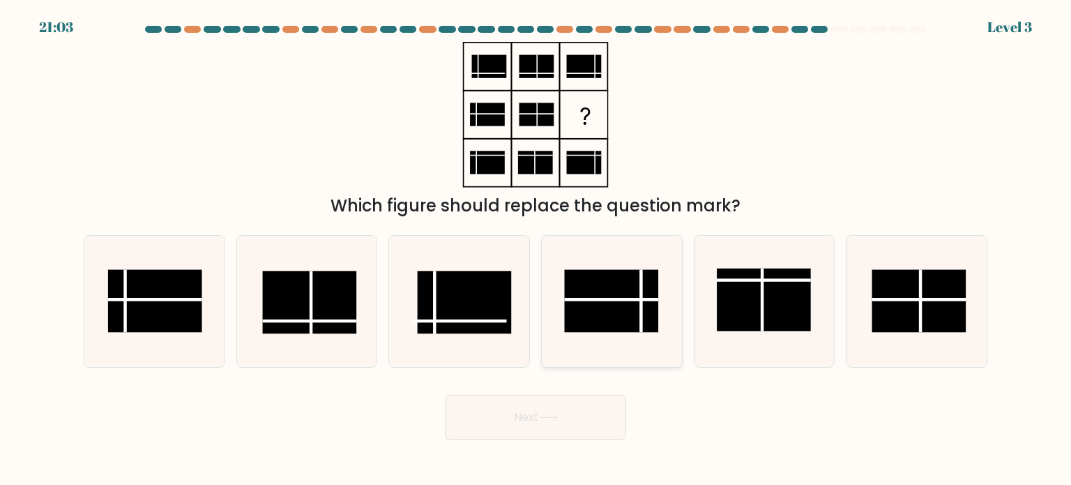
click at [607, 303] on rect at bounding box center [612, 300] width 94 height 63
click at [536, 250] on input "d." at bounding box center [535, 246] width 1 height 7
radio input "true"
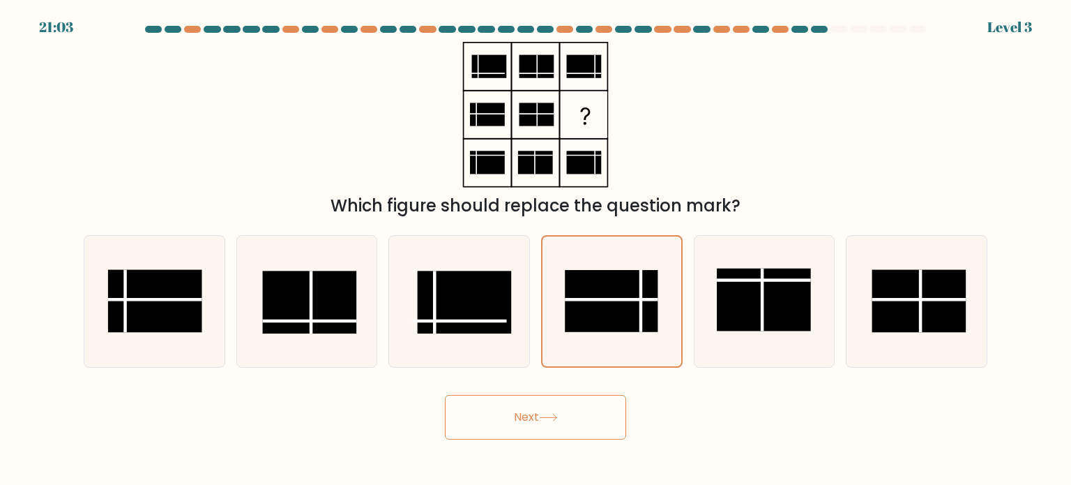
click at [582, 429] on button "Next" at bounding box center [535, 417] width 181 height 45
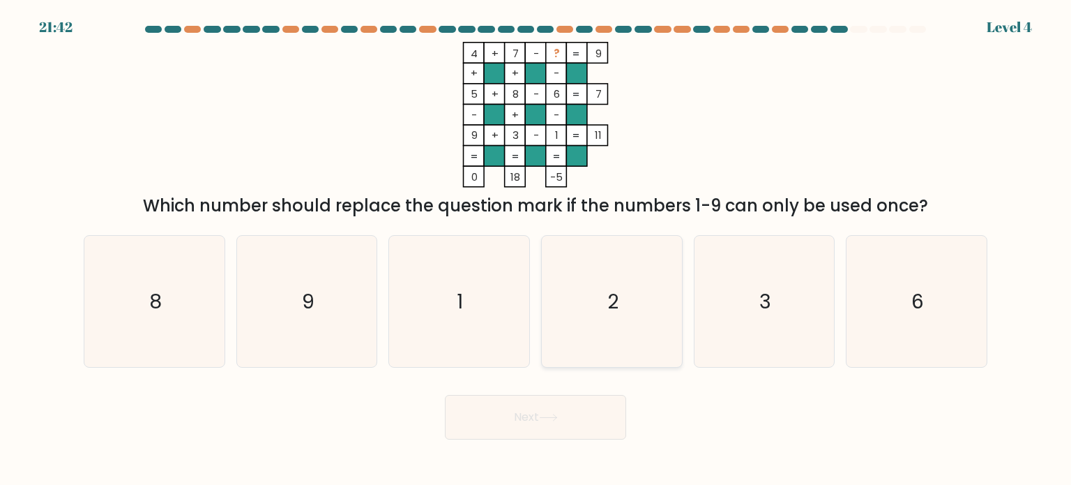
click at [611, 351] on icon "2" at bounding box center [611, 301] width 131 height 131
click at [536, 250] on input "d. 2" at bounding box center [535, 246] width 1 height 7
radio input "true"
click at [597, 419] on button "Next" at bounding box center [535, 417] width 181 height 45
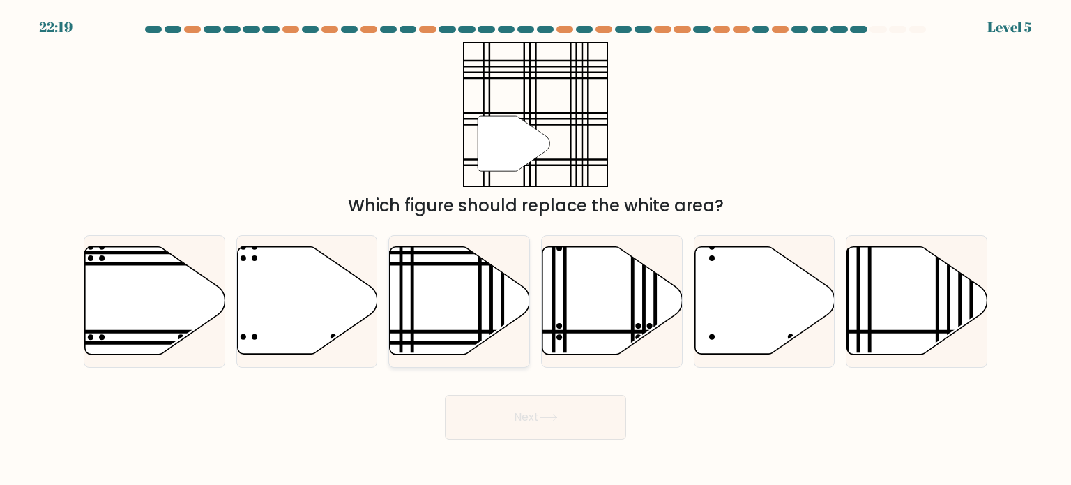
click at [491, 326] on line at bounding box center [491, 244] width 0 height 282
click at [535, 250] on input "c." at bounding box center [535, 246] width 1 height 7
radio input "true"
click at [519, 418] on button "Next" at bounding box center [535, 417] width 181 height 45
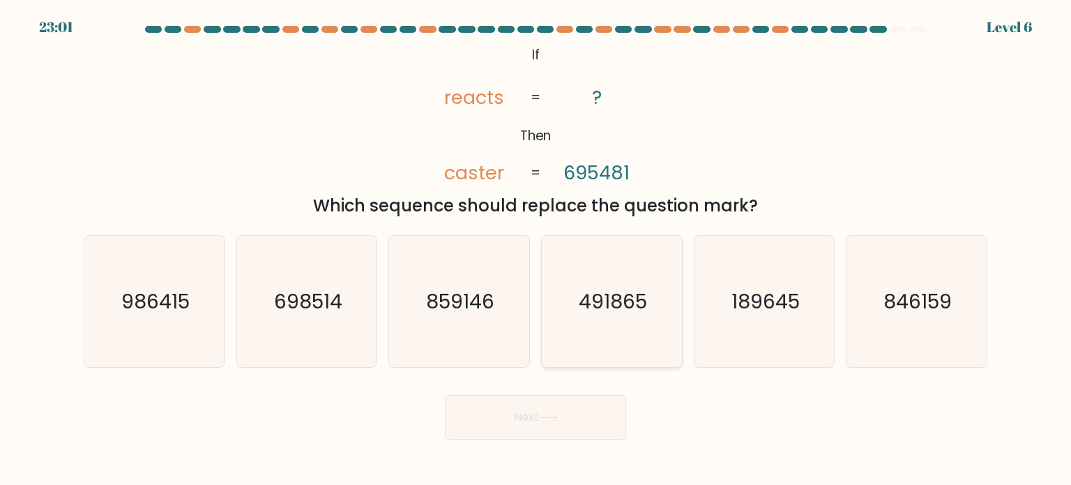
click at [577, 292] on icon "491865" at bounding box center [611, 301] width 131 height 131
click at [536, 250] on input "d. 491865" at bounding box center [535, 246] width 1 height 7
radio input "true"
click at [602, 418] on button "Next" at bounding box center [535, 417] width 181 height 45
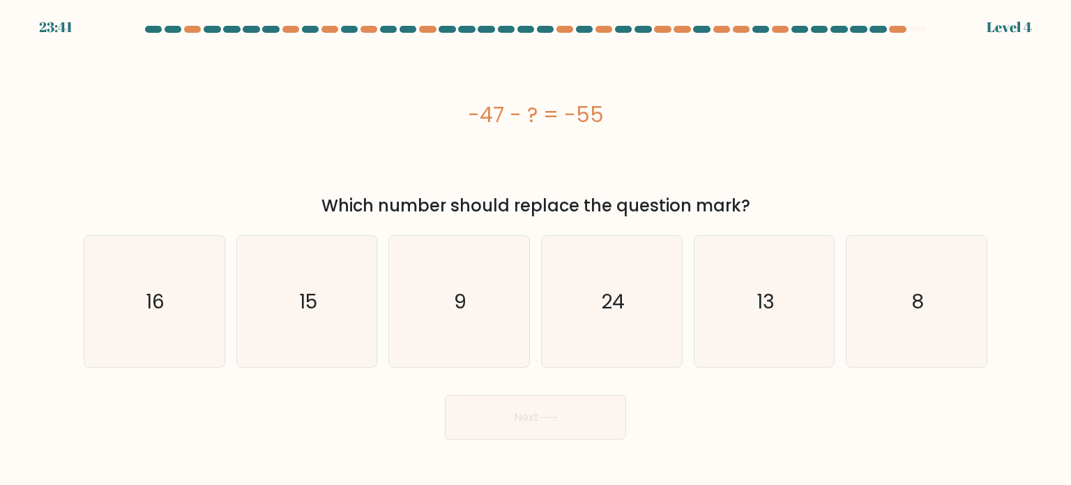
drag, startPoint x: 934, startPoint y: 307, endPoint x: 775, endPoint y: 433, distance: 202.9
click at [934, 318] on icon "8" at bounding box center [916, 301] width 131 height 131
click at [536, 250] on input "f. 8" at bounding box center [535, 246] width 1 height 7
radio input "true"
click at [601, 415] on button "Next" at bounding box center [535, 417] width 181 height 45
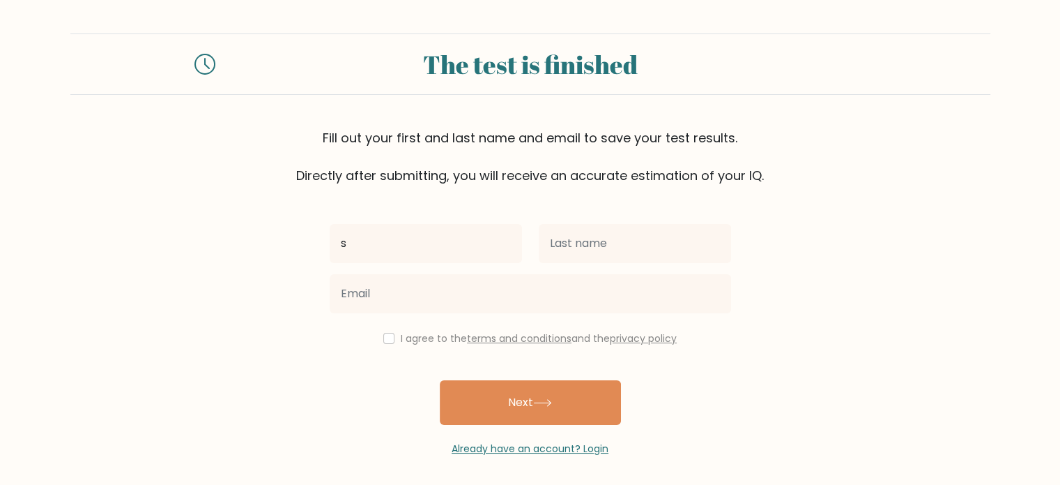
type input "s"
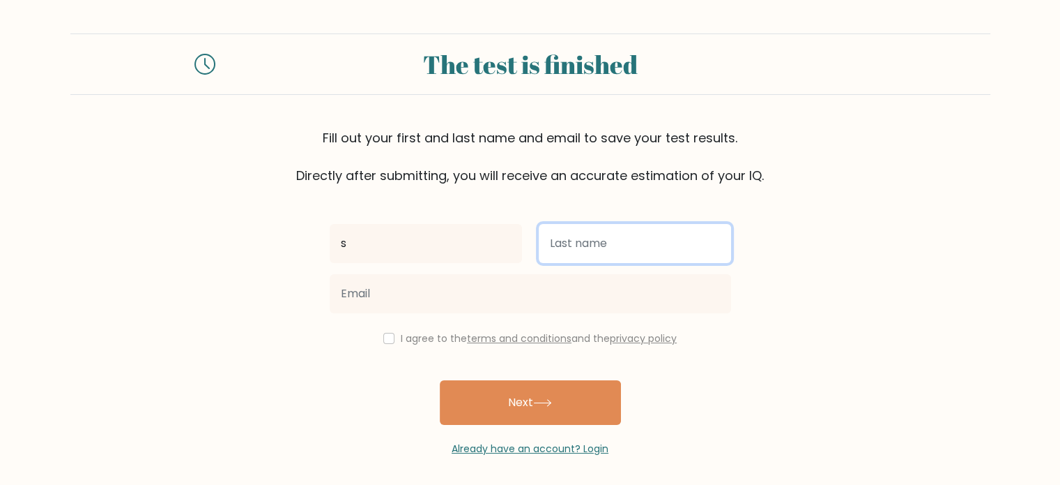
click at [569, 251] on input "text" at bounding box center [635, 243] width 192 height 39
type input "df"
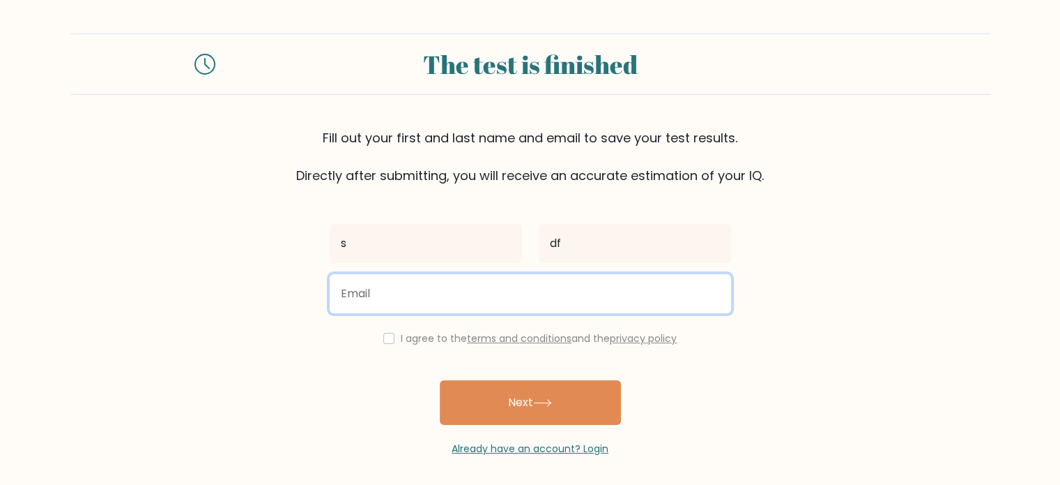
click at [522, 311] on input "email" at bounding box center [531, 293] width 402 height 39
type input "hlps110067@gapp.hcc.edu.tw"
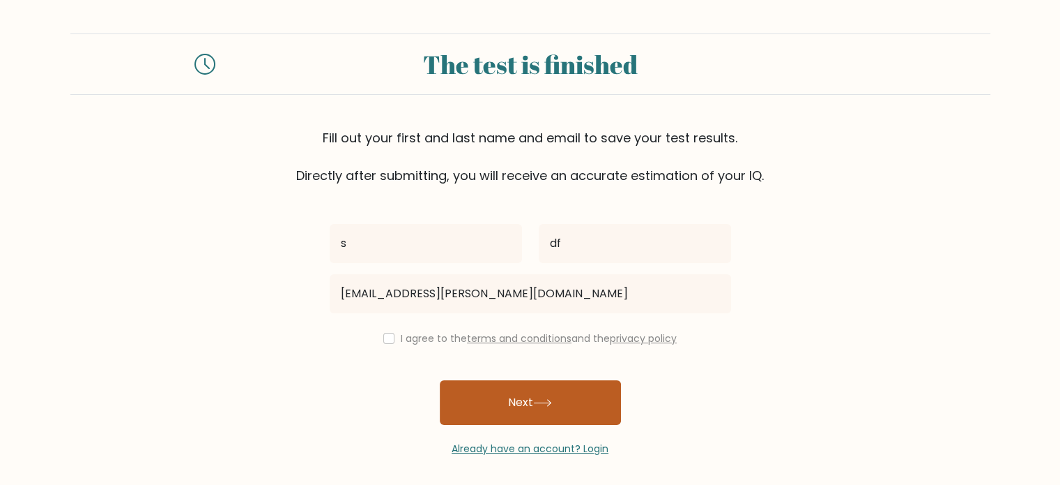
click at [485, 396] on button "Next" at bounding box center [530, 402] width 181 height 45
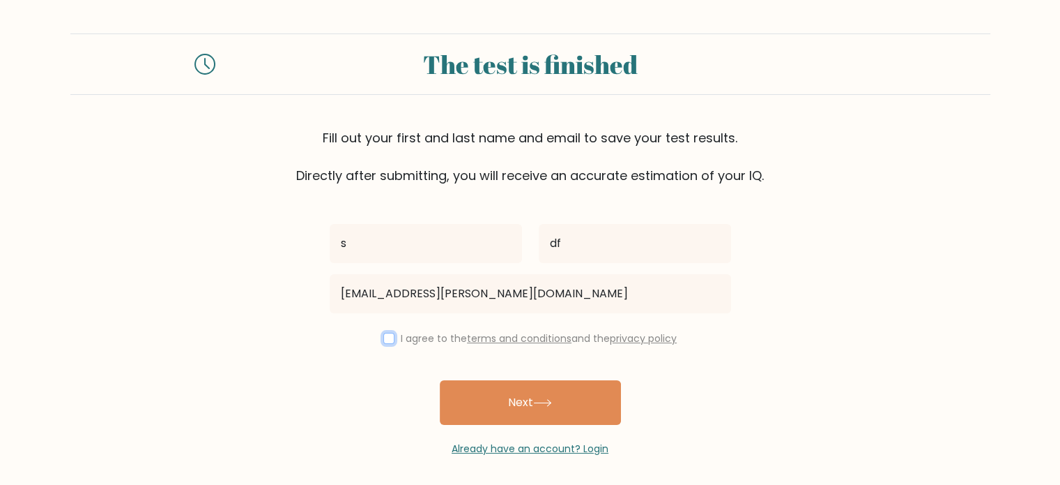
click at [388, 333] on input "checkbox" at bounding box center [388, 338] width 11 height 11
checkbox input "true"
click at [495, 330] on div "I agree to the terms and conditions and the privacy policy" at bounding box center [530, 338] width 418 height 17
click at [498, 336] on link "terms and conditions" at bounding box center [519, 338] width 105 height 14
